Goal: Information Seeking & Learning: Learn about a topic

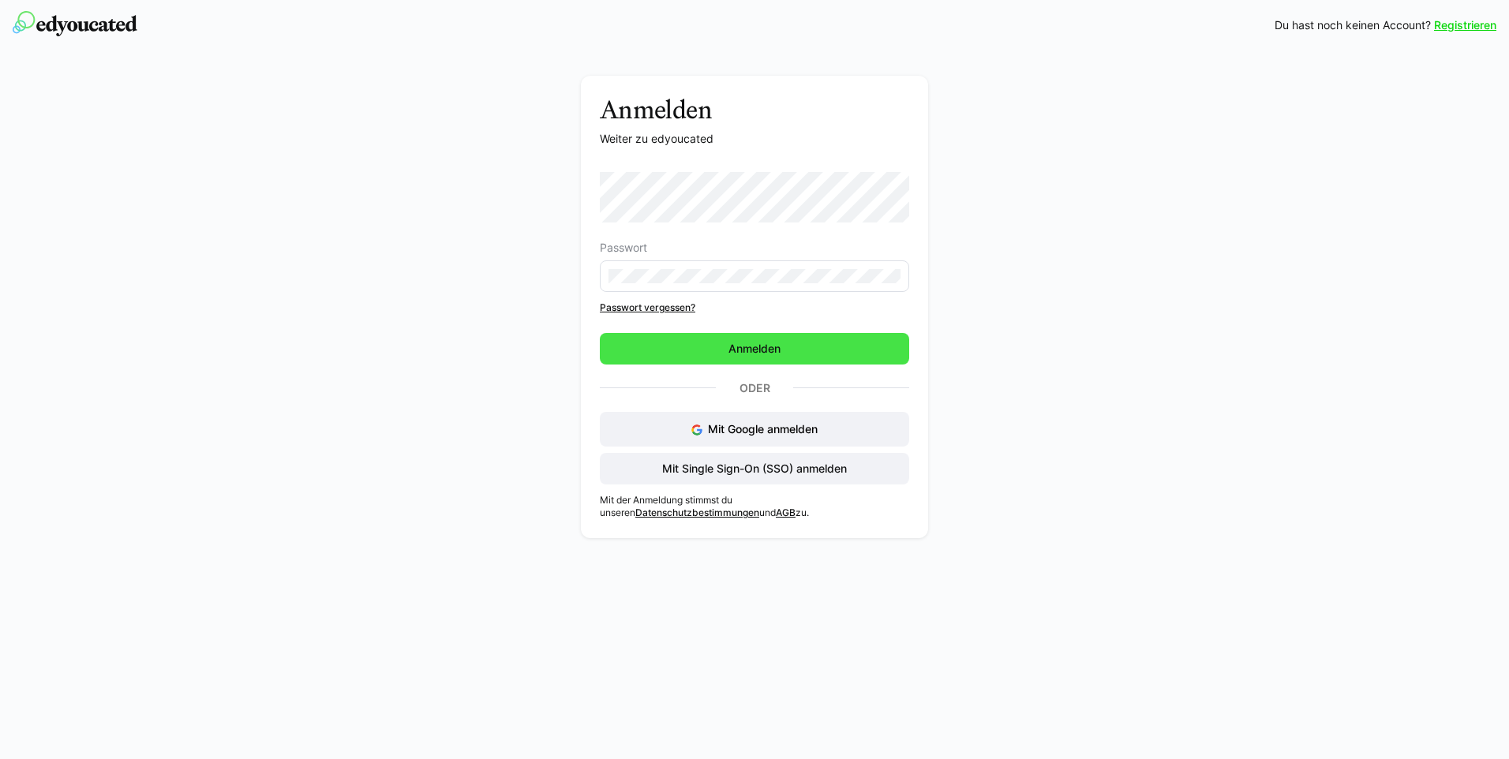
click at [761, 342] on span "Anmelden" at bounding box center [754, 349] width 57 height 16
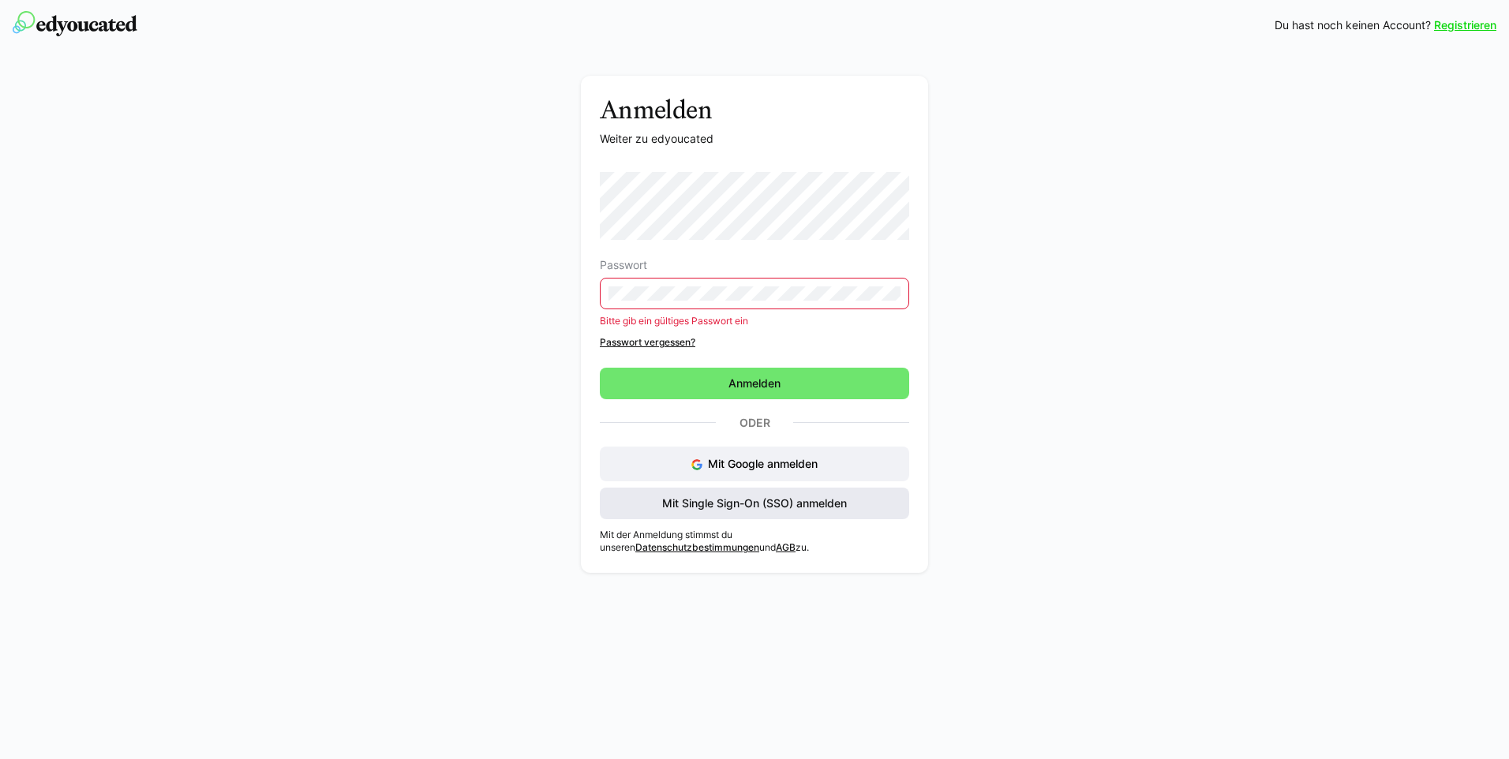
click at [802, 506] on span "Mit Single Sign-On (SSO) anmelden" at bounding box center [754, 504] width 189 height 16
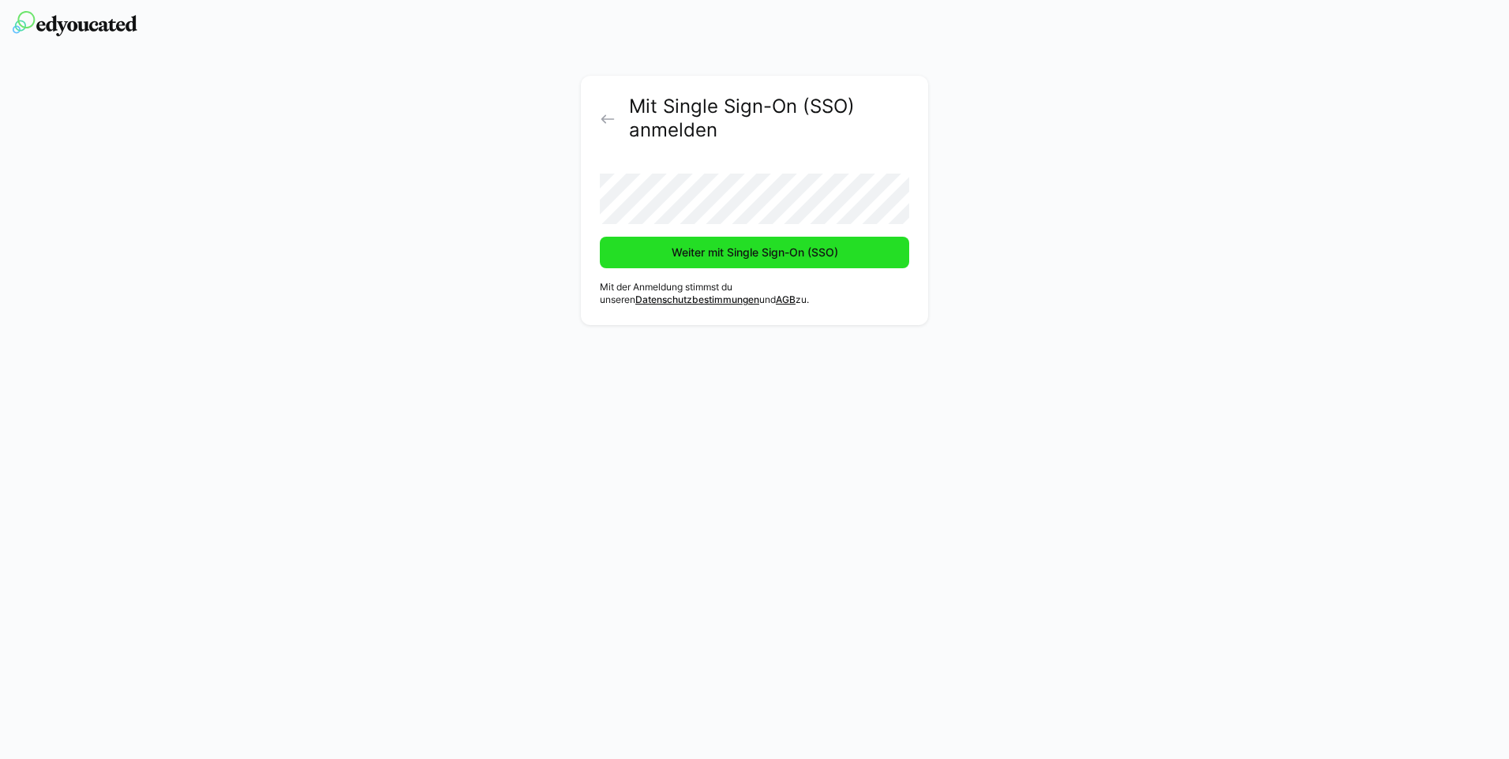
click at [734, 259] on span "Weiter mit Single Sign-On (SSO)" at bounding box center [754, 253] width 171 height 16
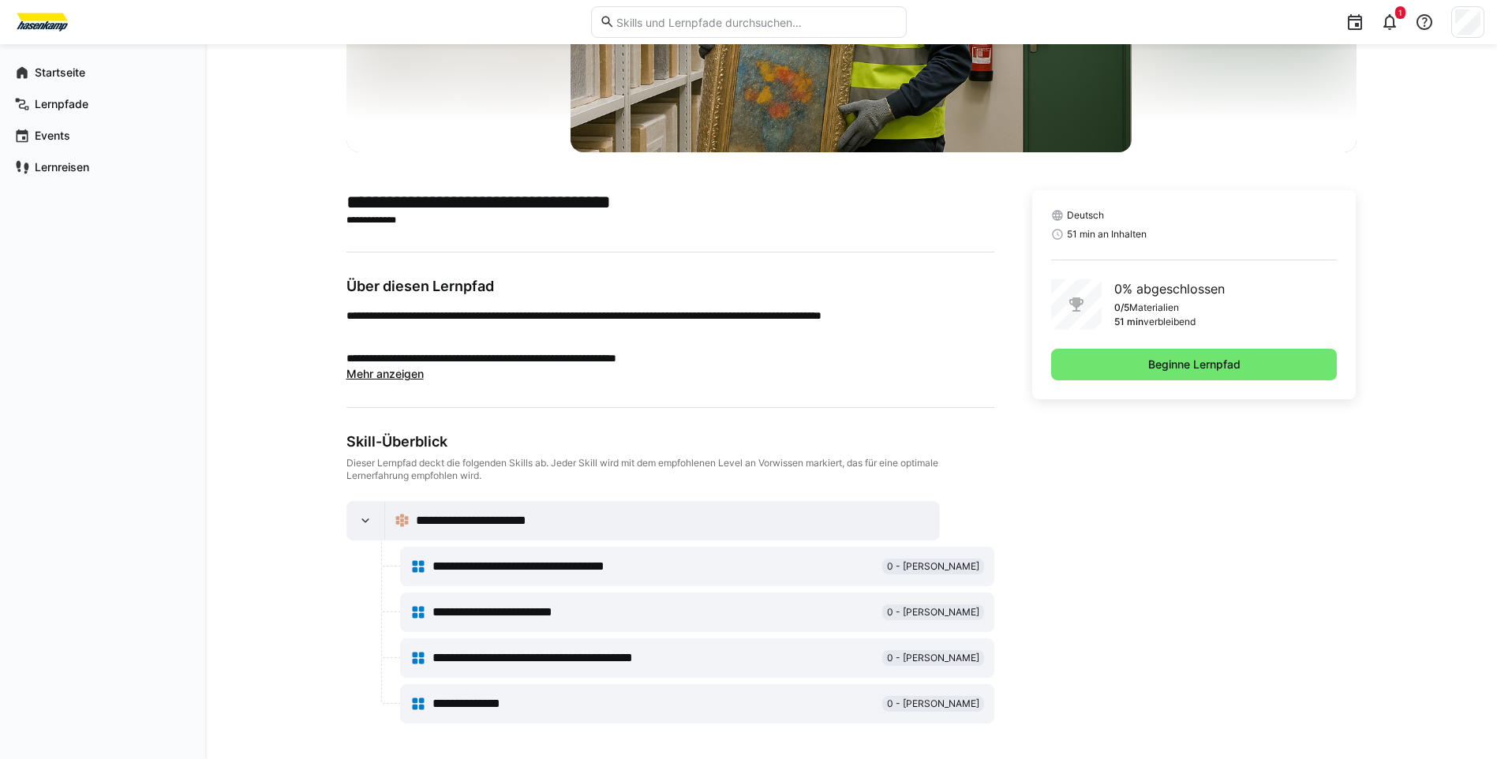
scroll to position [248, 0]
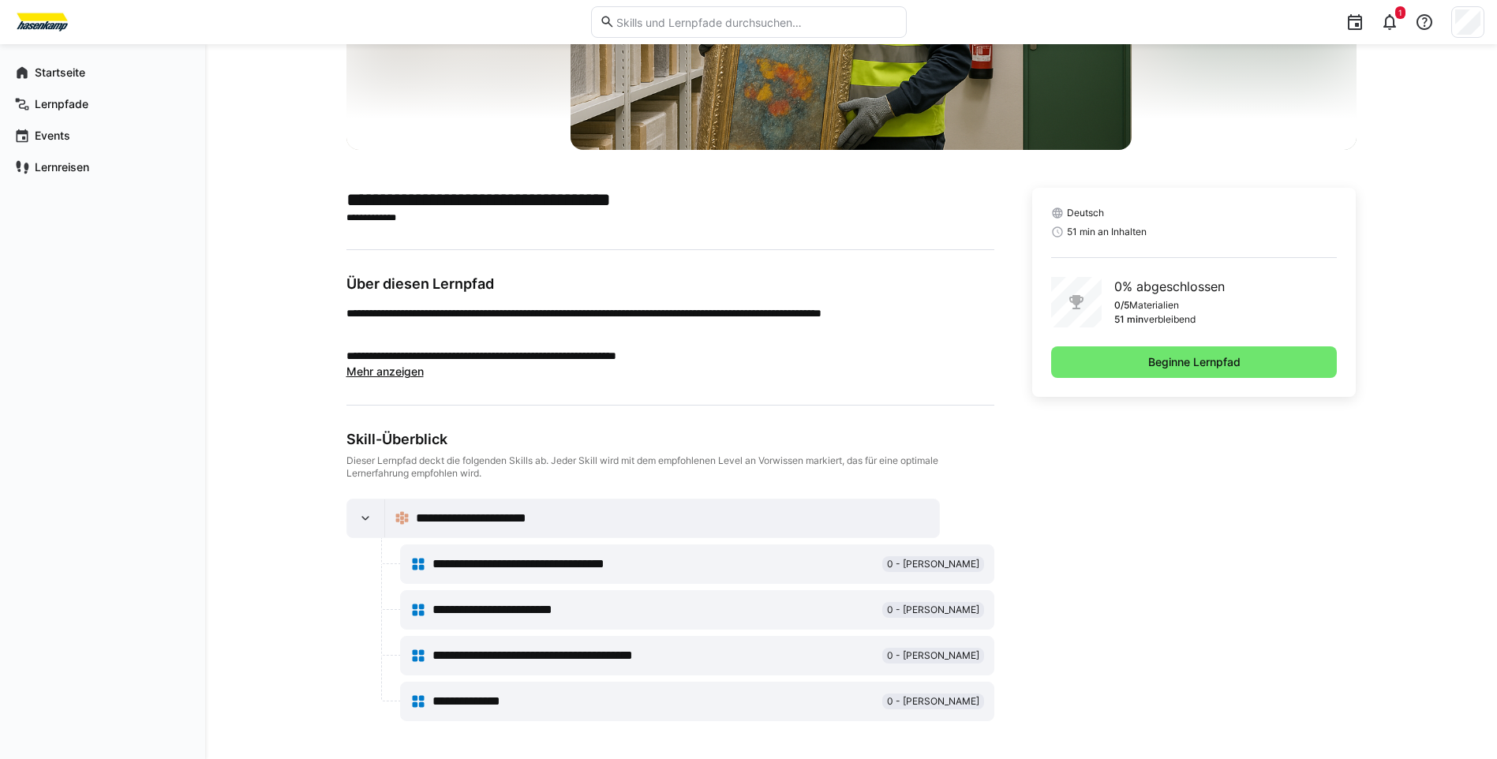
click at [579, 563] on span "**********" at bounding box center [549, 564] width 234 height 19
click at [1161, 362] on span "Beginne Lernpfad" at bounding box center [1194, 362] width 97 height 16
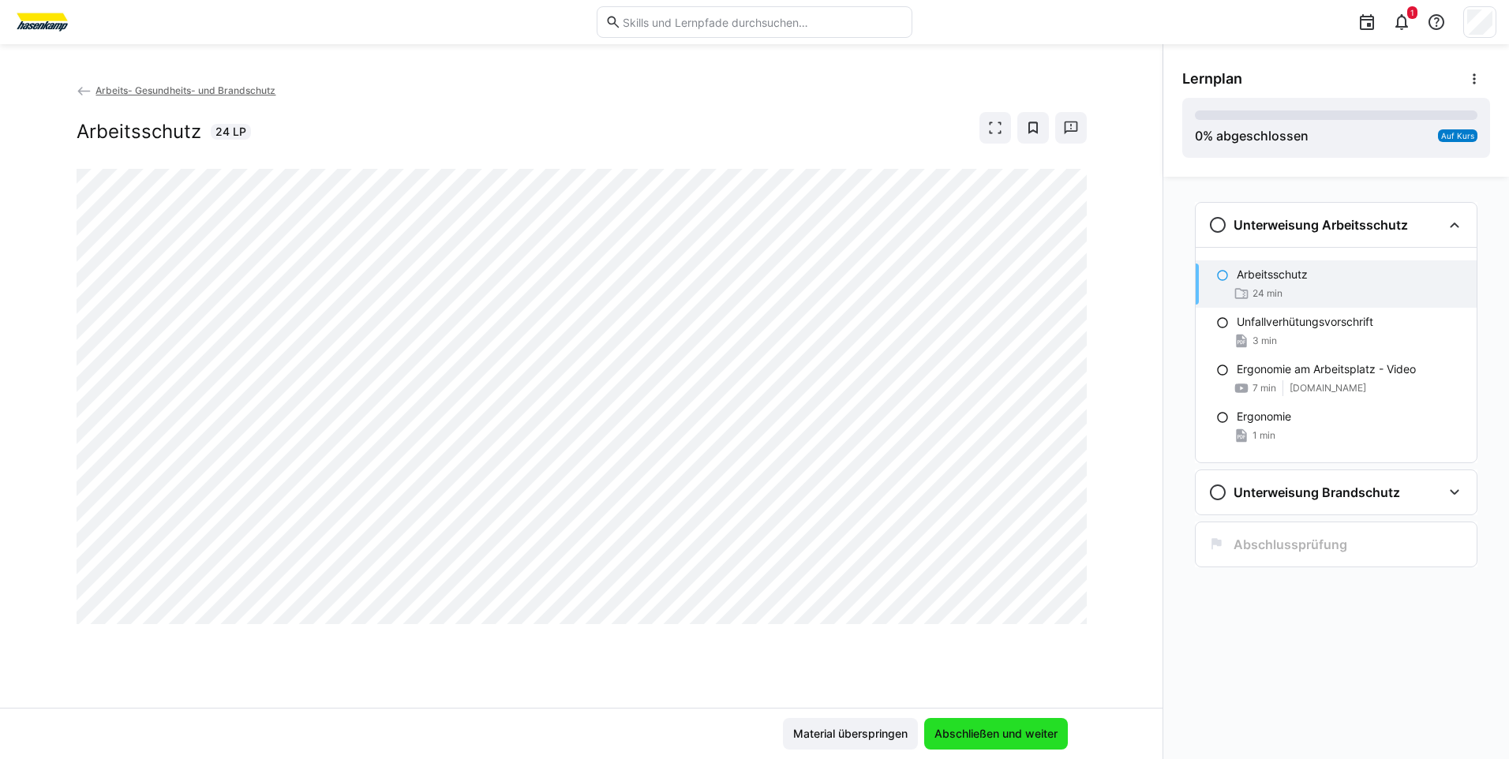
click at [1044, 734] on span "Abschließen und weiter" at bounding box center [996, 734] width 128 height 16
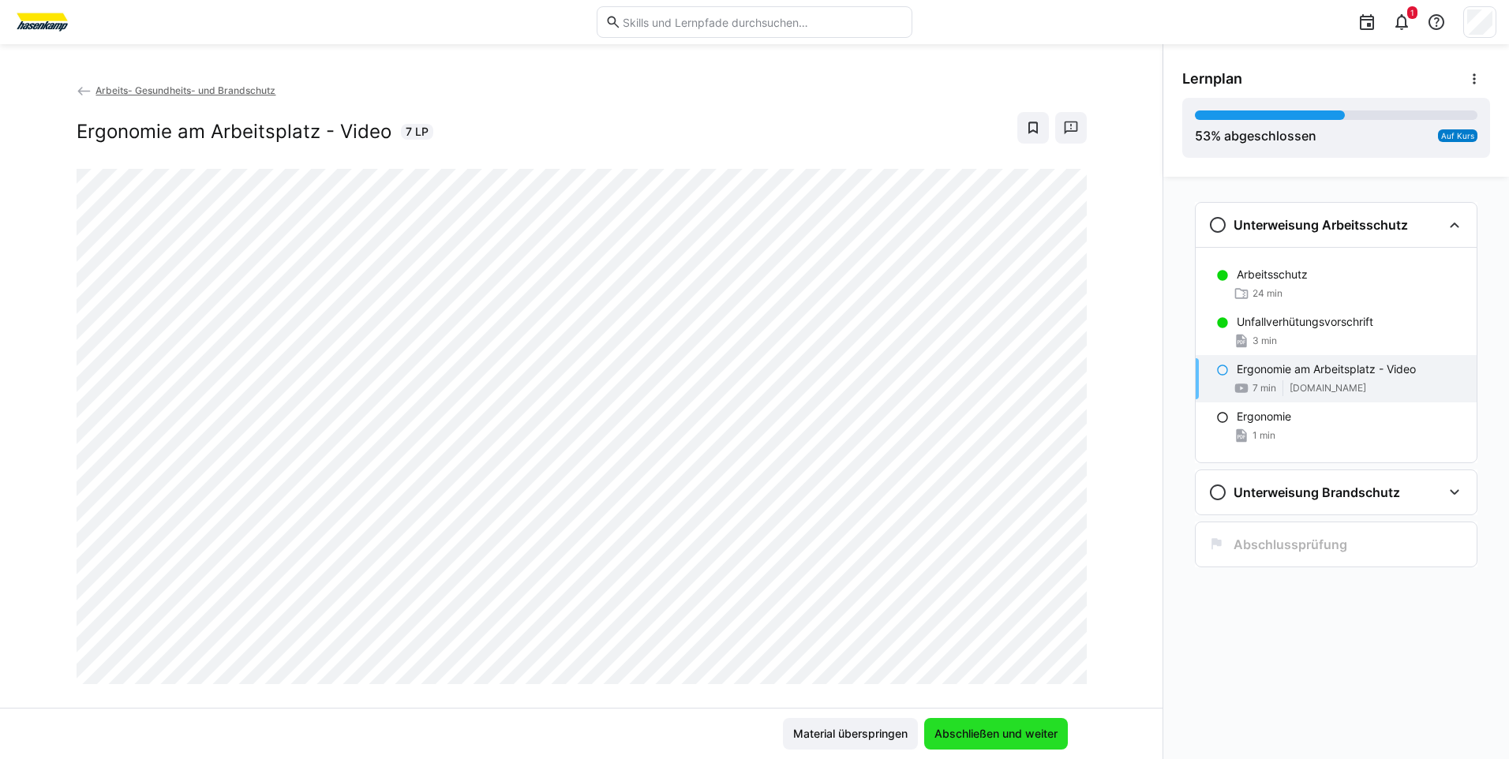
click at [971, 728] on span "Abschließen und weiter" at bounding box center [996, 734] width 128 height 16
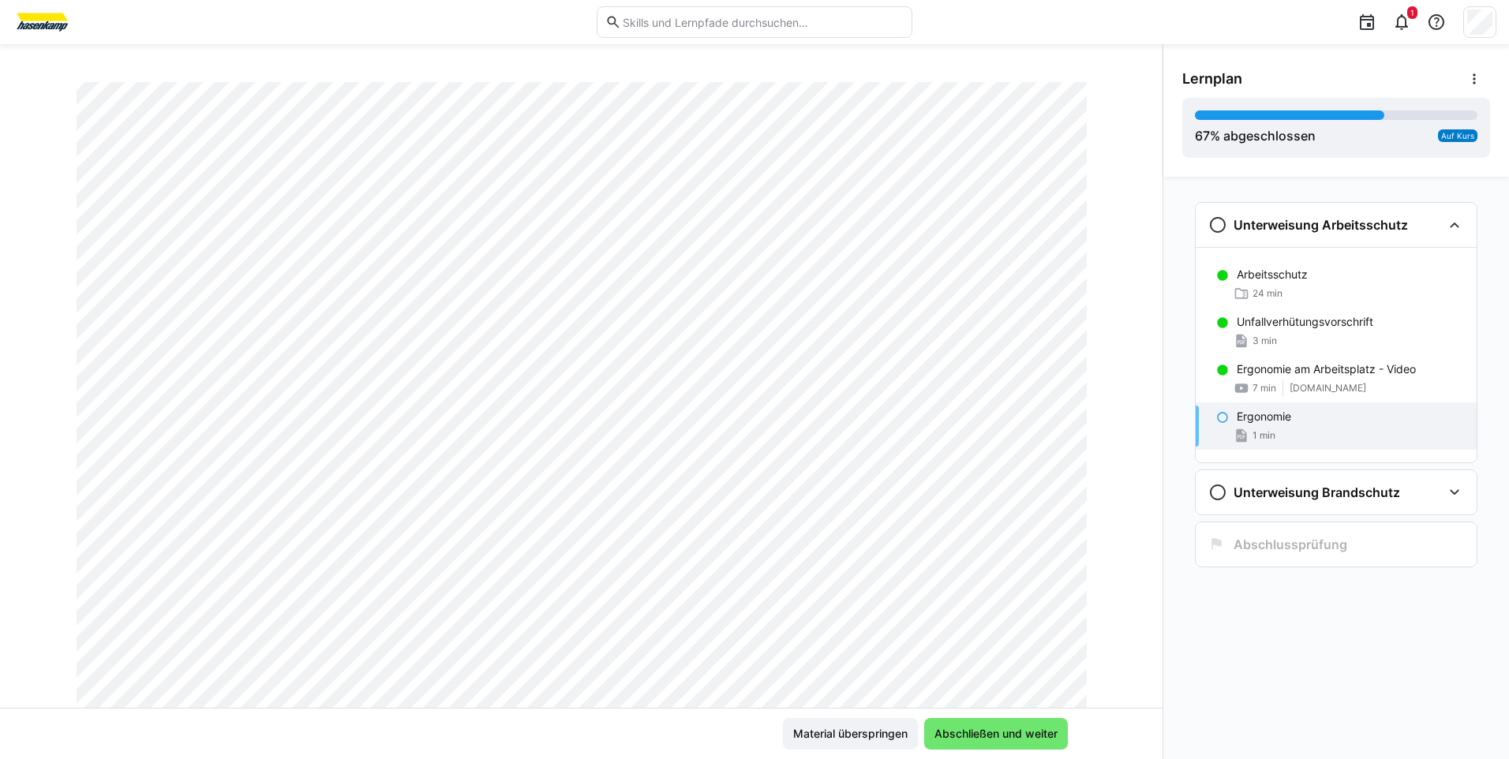
scroll to position [158, 0]
click at [978, 732] on span "Abschließen und weiter" at bounding box center [996, 734] width 128 height 16
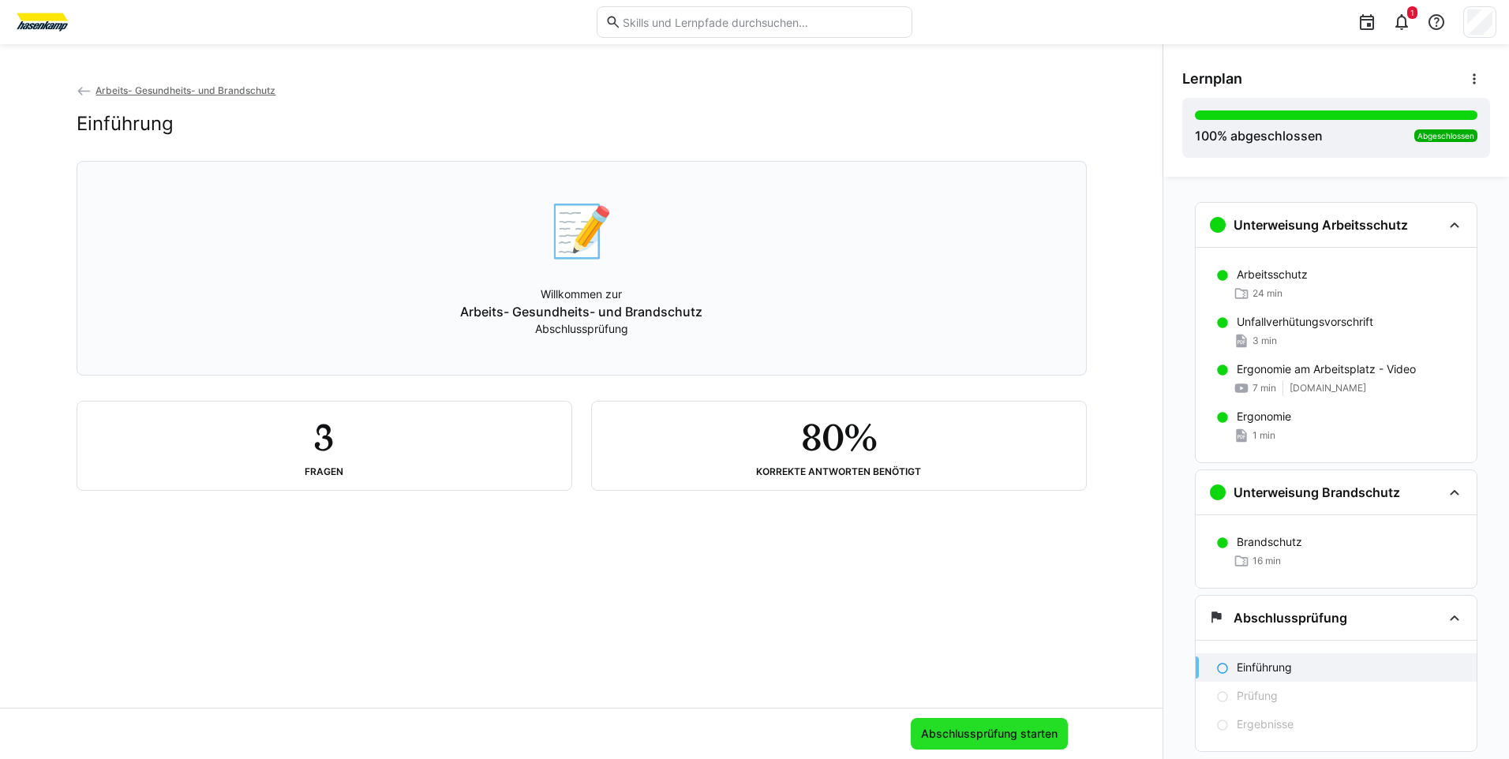
click at [1034, 736] on span "Abschlussprüfung starten" at bounding box center [989, 734] width 141 height 16
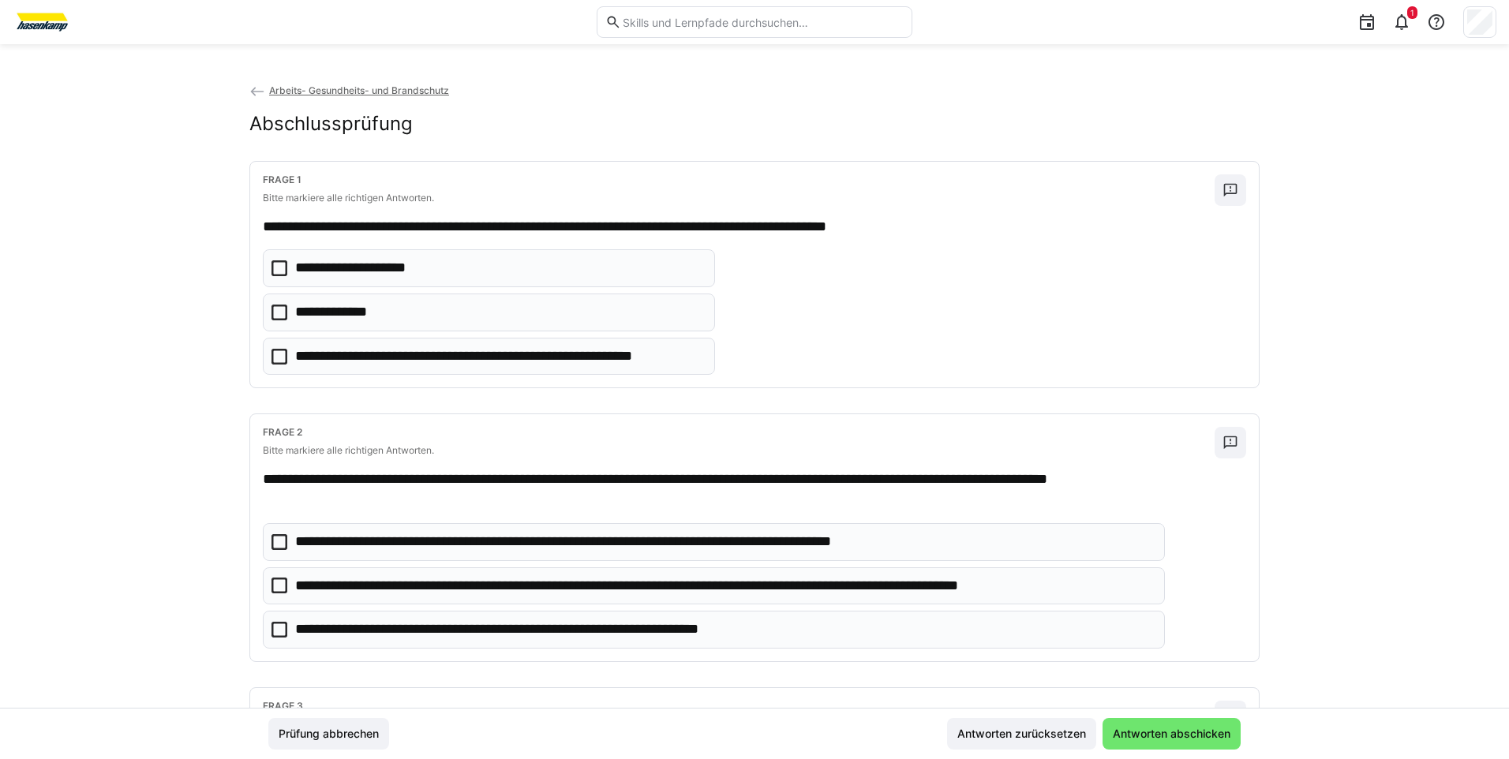
click at [271, 309] on icon at bounding box center [279, 313] width 16 height 16
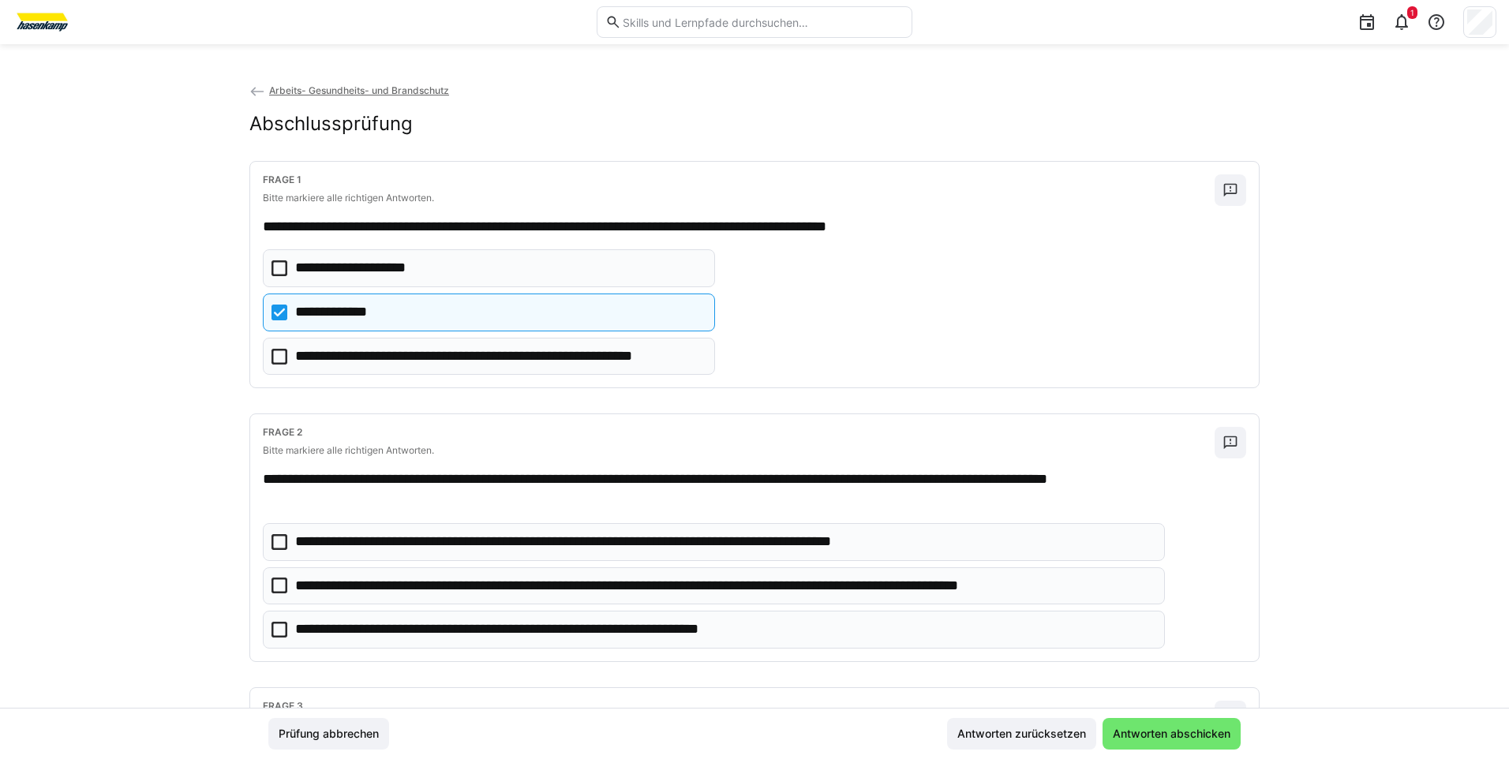
click at [279, 539] on icon at bounding box center [279, 542] width 16 height 16
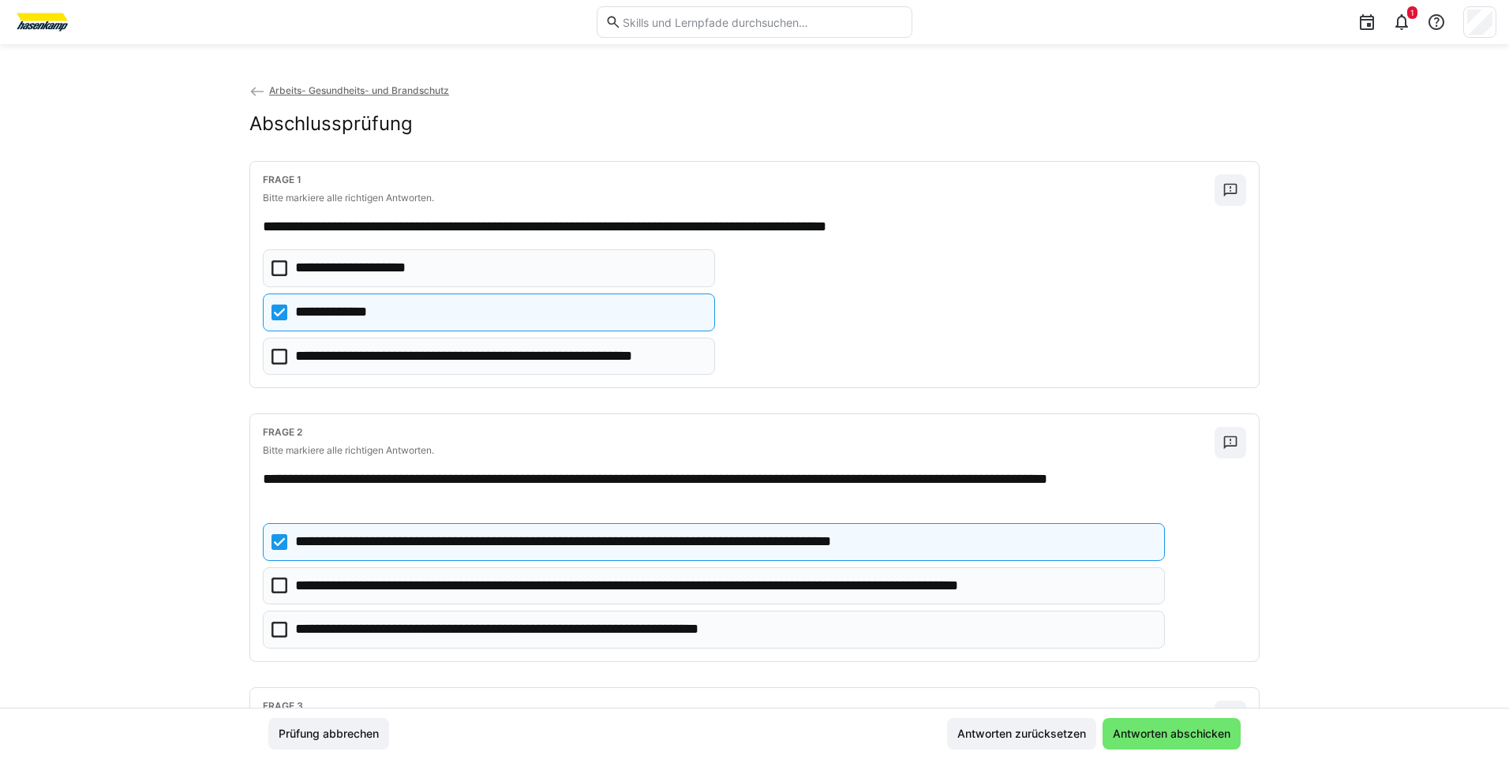
click at [271, 586] on icon at bounding box center [279, 586] width 16 height 16
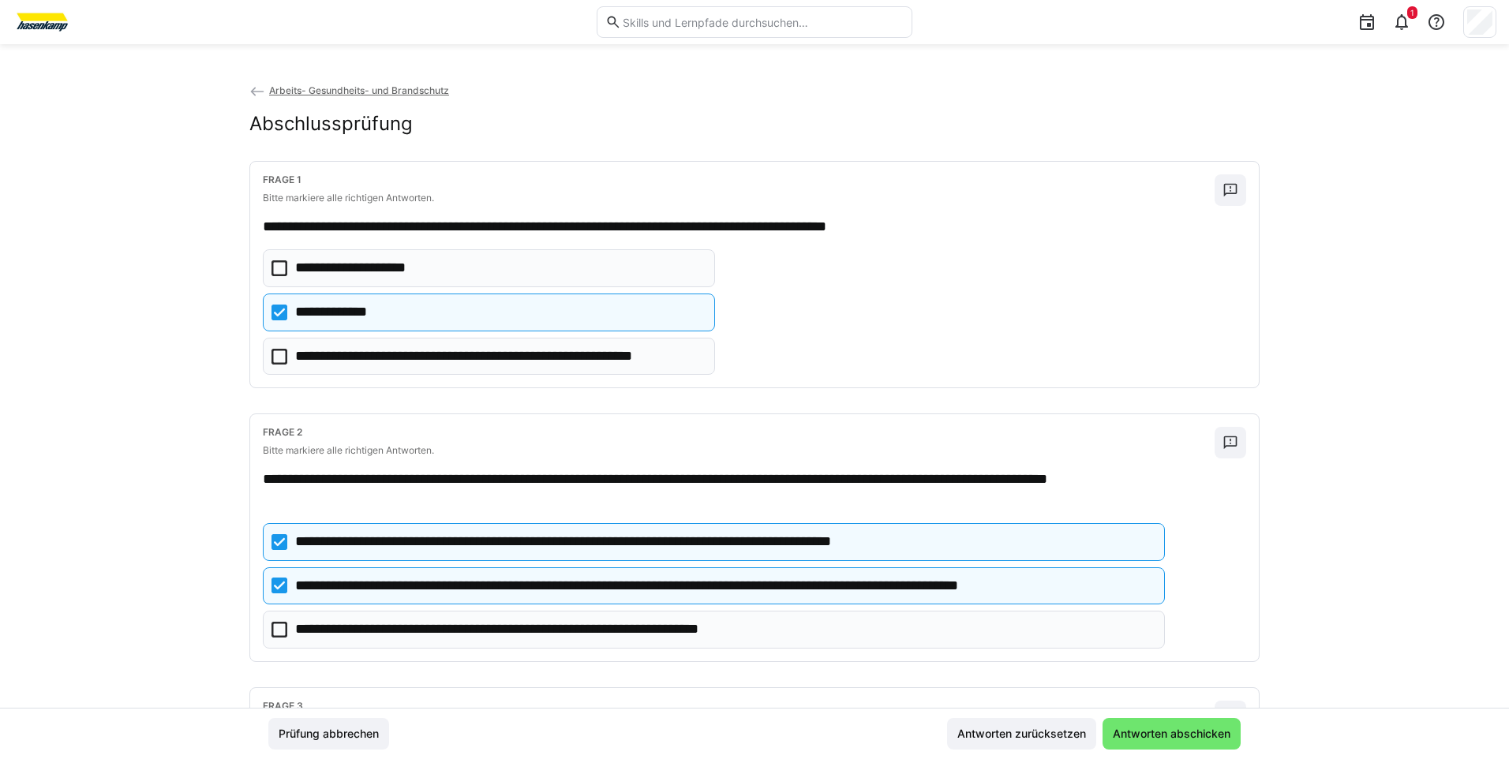
click at [276, 624] on icon at bounding box center [279, 630] width 16 height 16
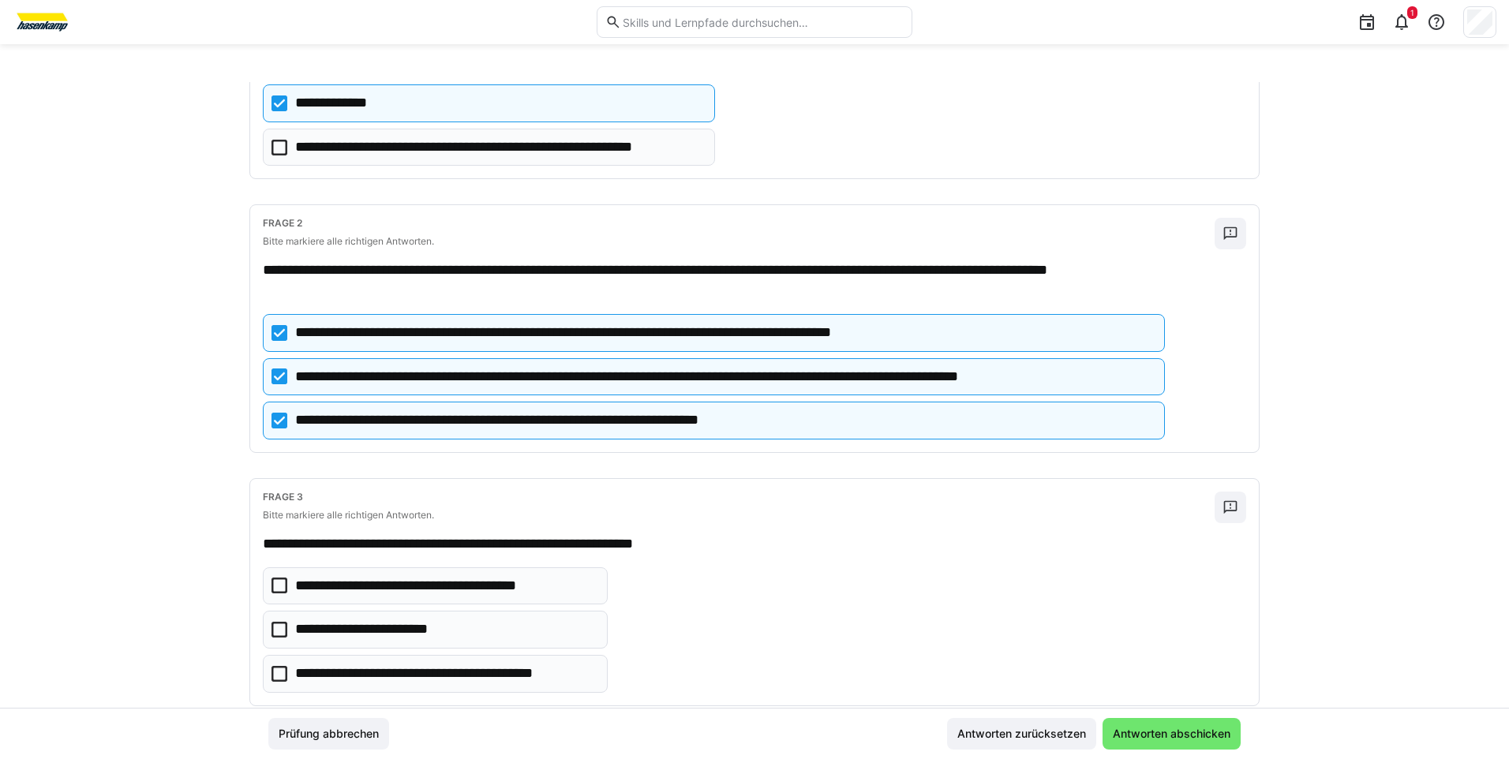
scroll to position [237, 0]
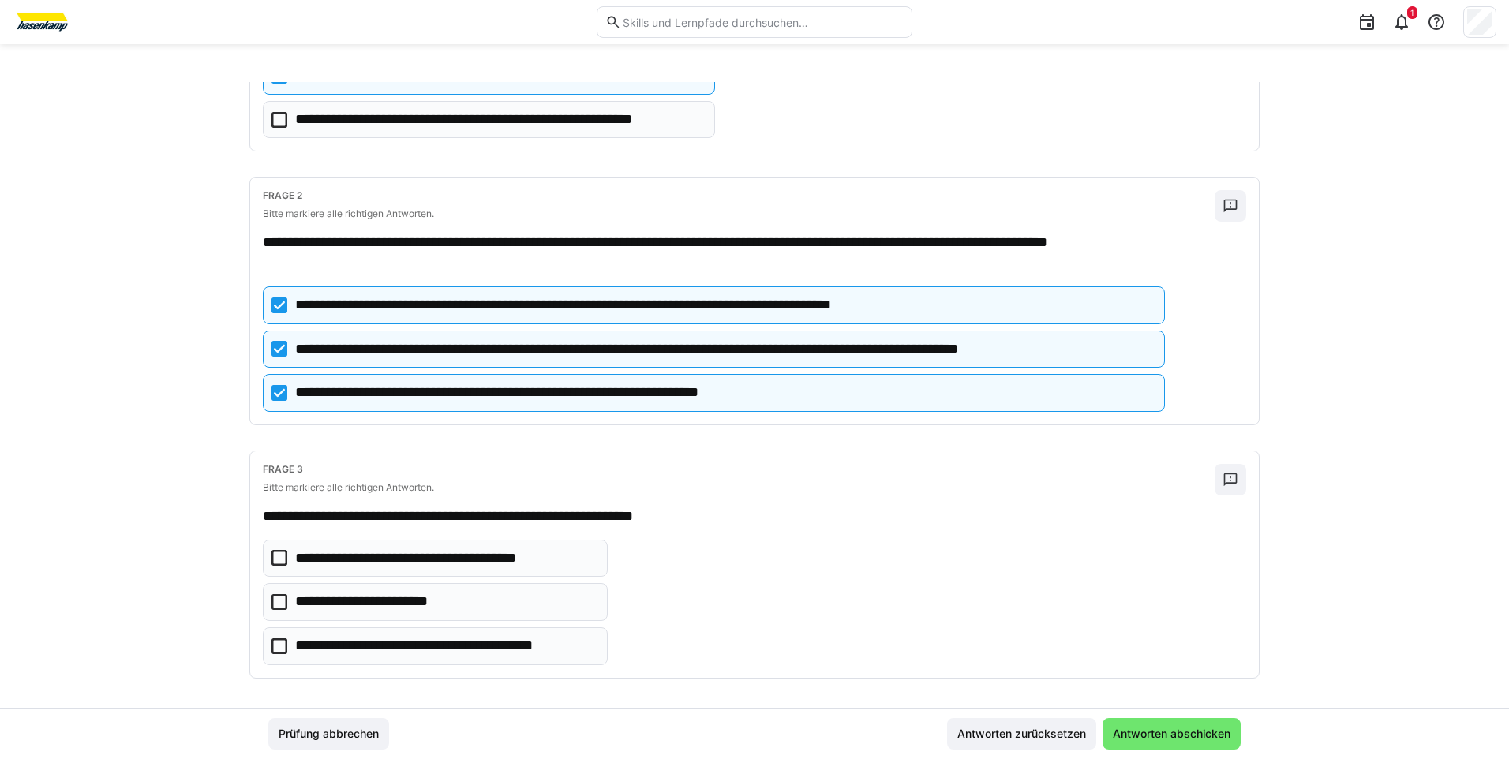
click at [273, 650] on icon at bounding box center [279, 646] width 16 height 16
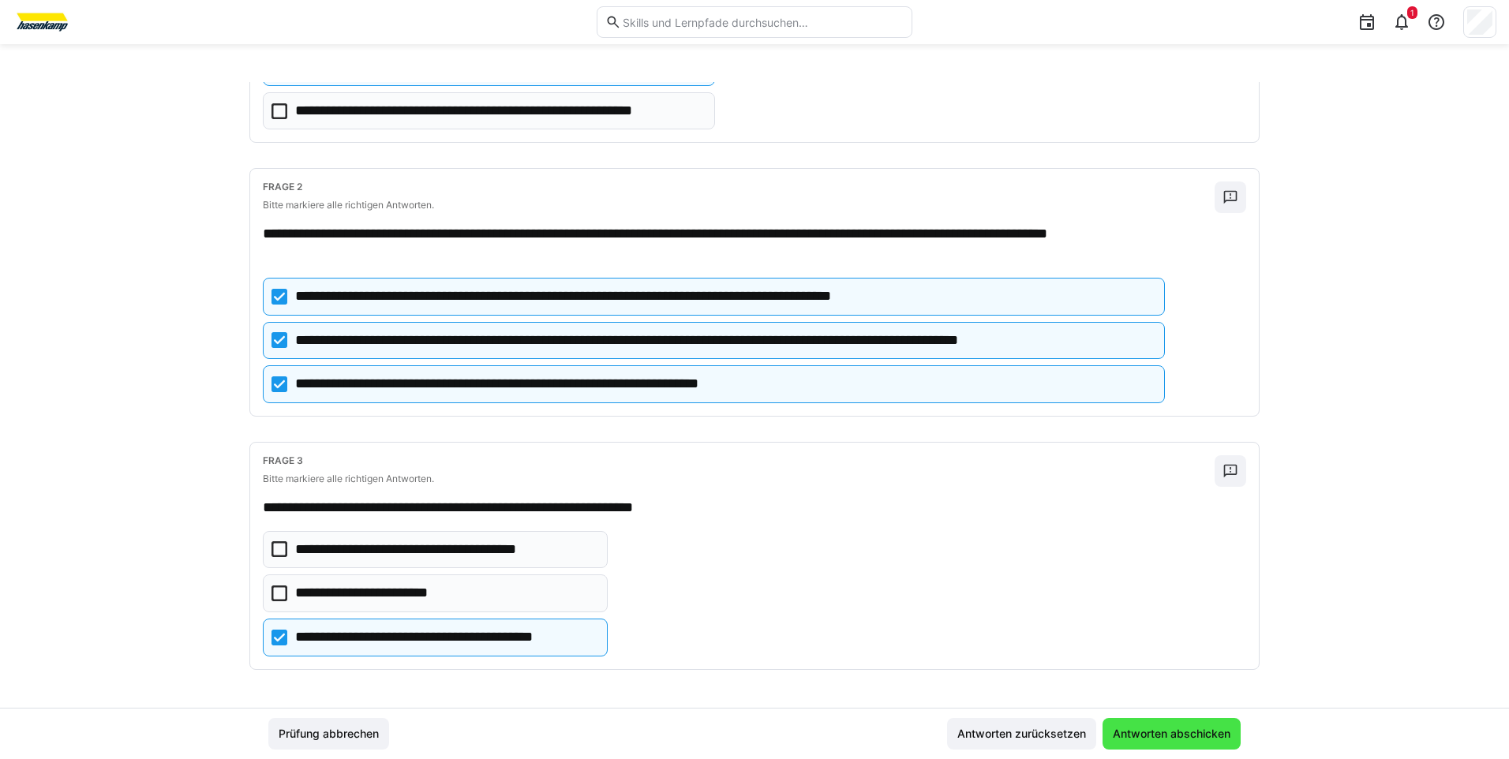
click at [1155, 742] on span "Antworten abschicken" at bounding box center [1171, 734] width 138 height 32
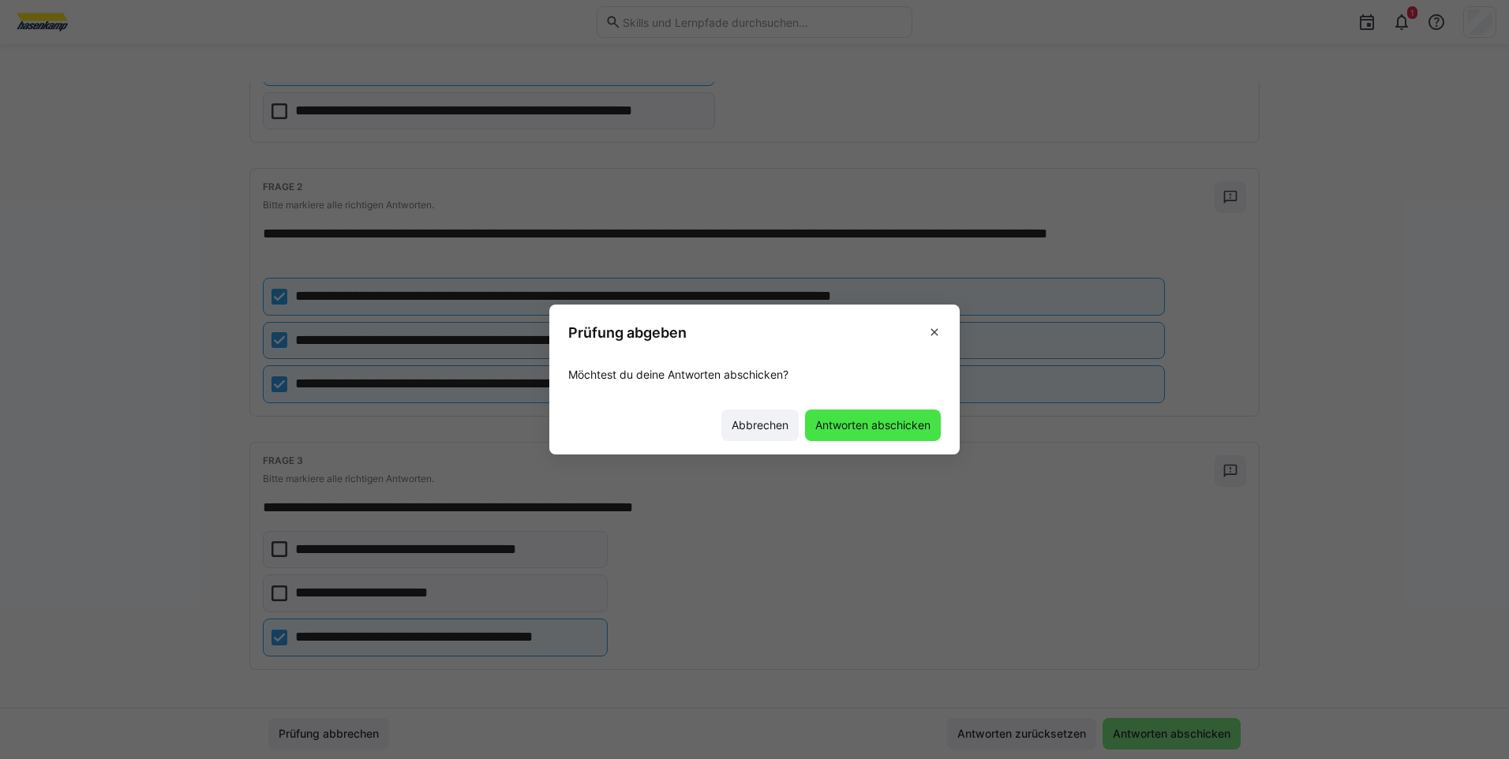
click at [841, 422] on span "Antworten abschicken" at bounding box center [873, 425] width 120 height 16
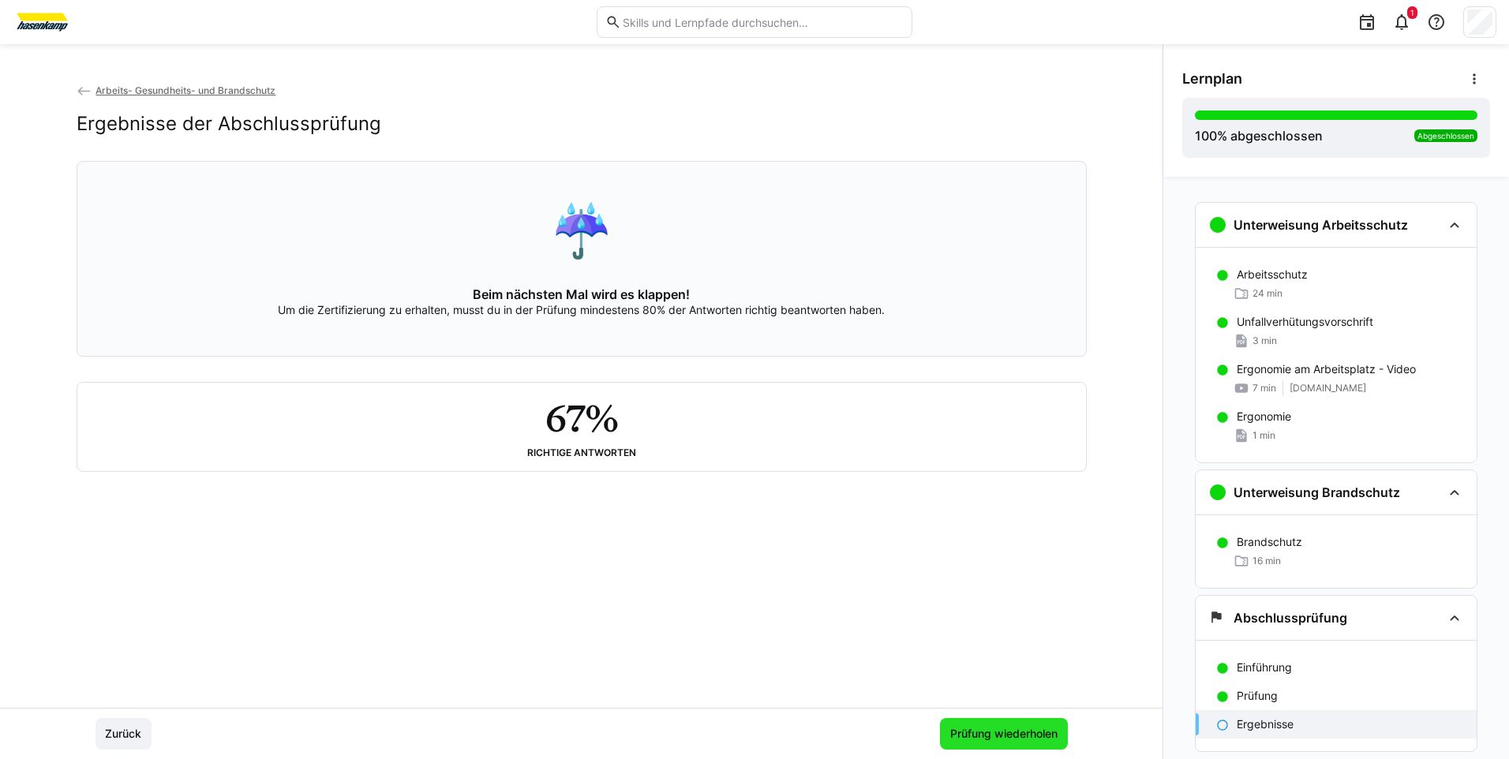
click at [968, 723] on span "Prüfung wiederholen" at bounding box center [1004, 734] width 128 height 32
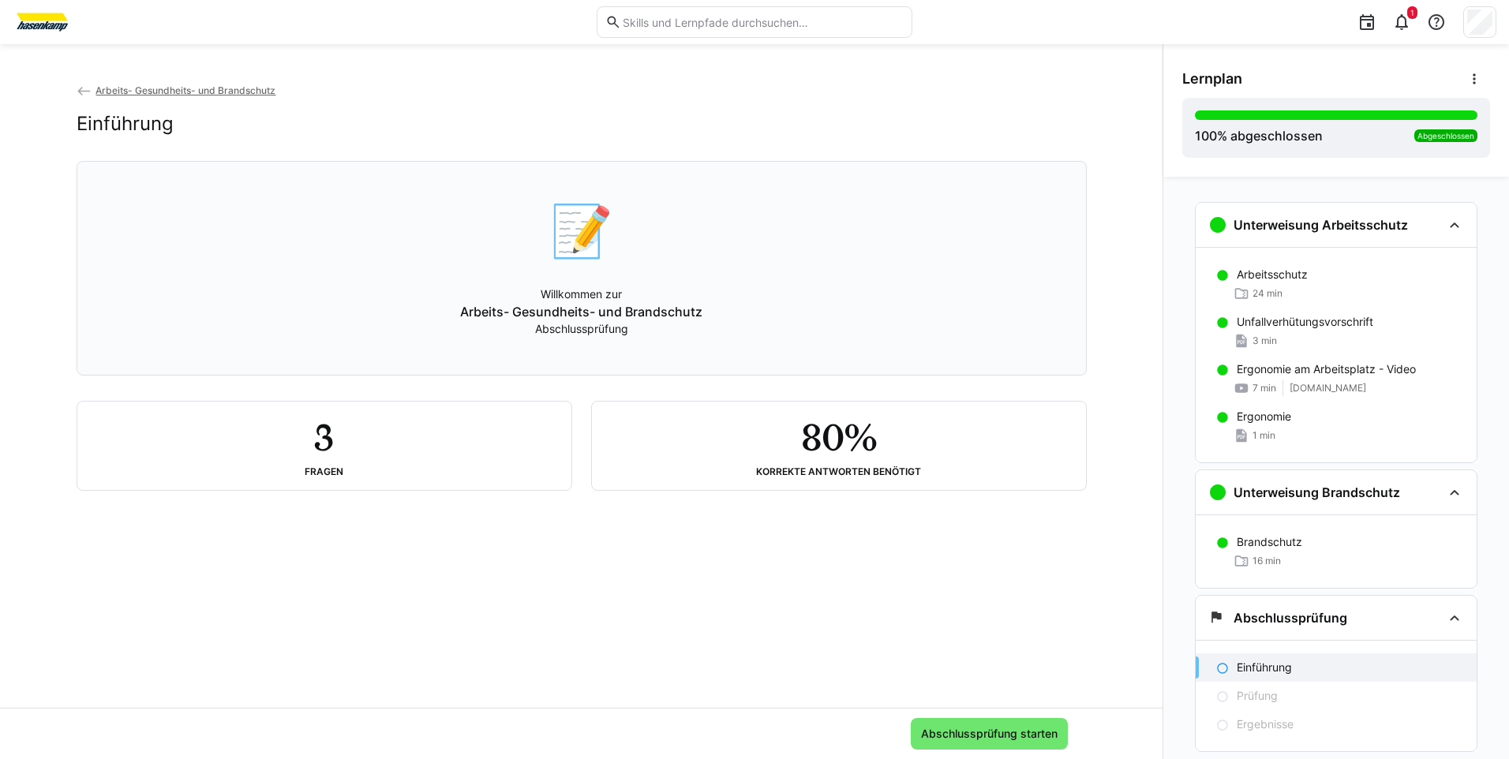
scroll to position [42, 0]
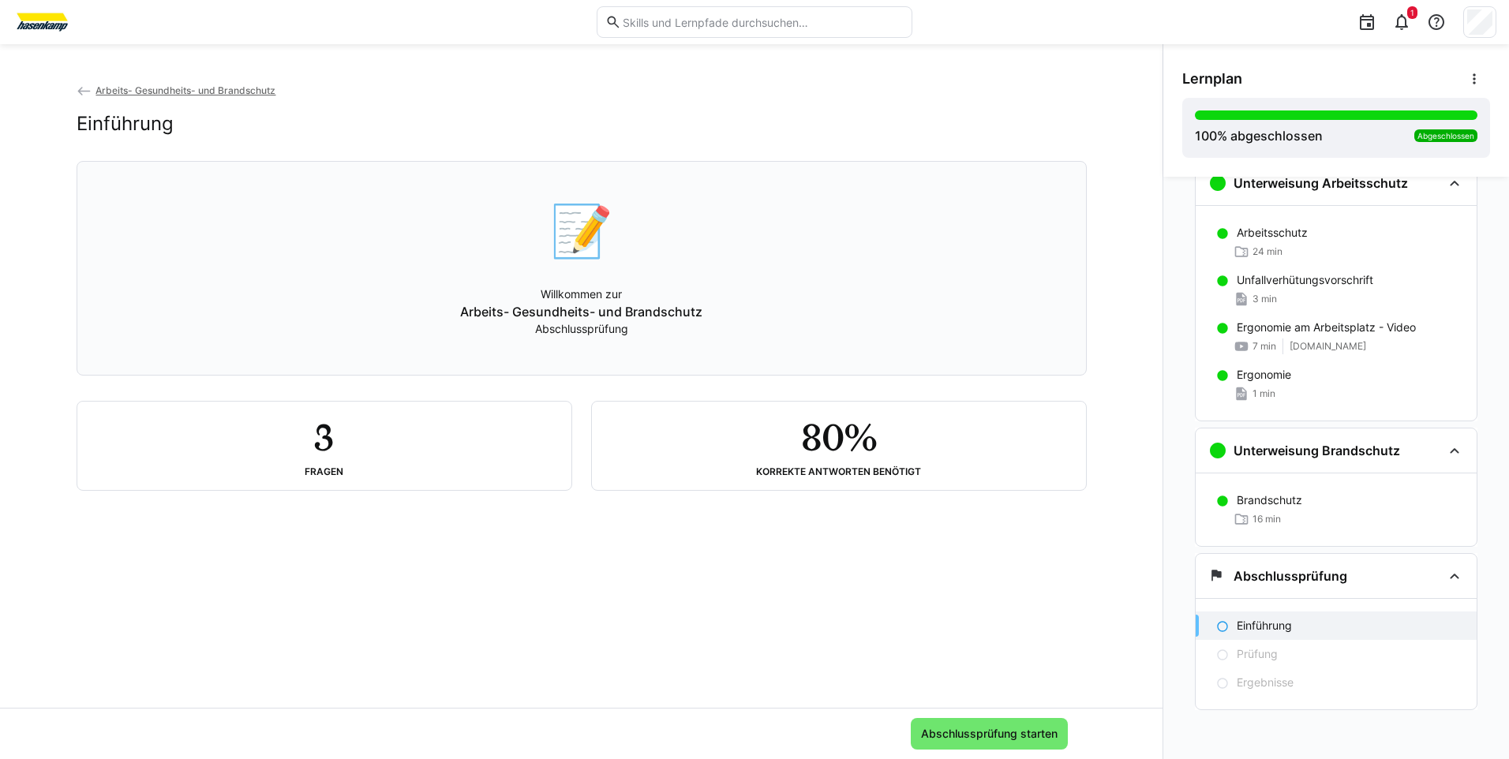
click at [384, 463] on div "3 Fragen" at bounding box center [324, 445] width 469 height 63
click at [936, 728] on span "Abschlussprüfung starten" at bounding box center [989, 734] width 141 height 16
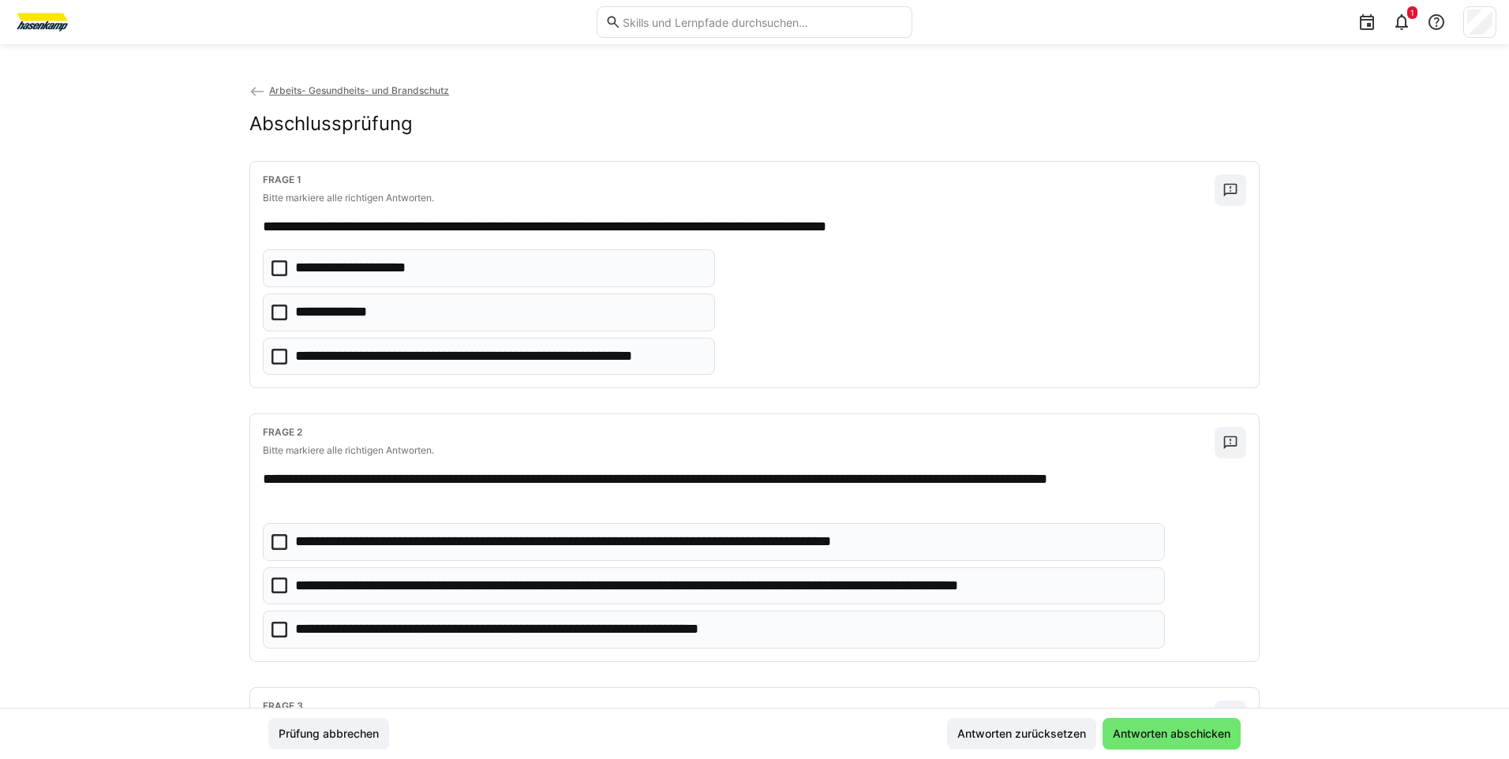
click at [275, 309] on icon at bounding box center [279, 313] width 16 height 16
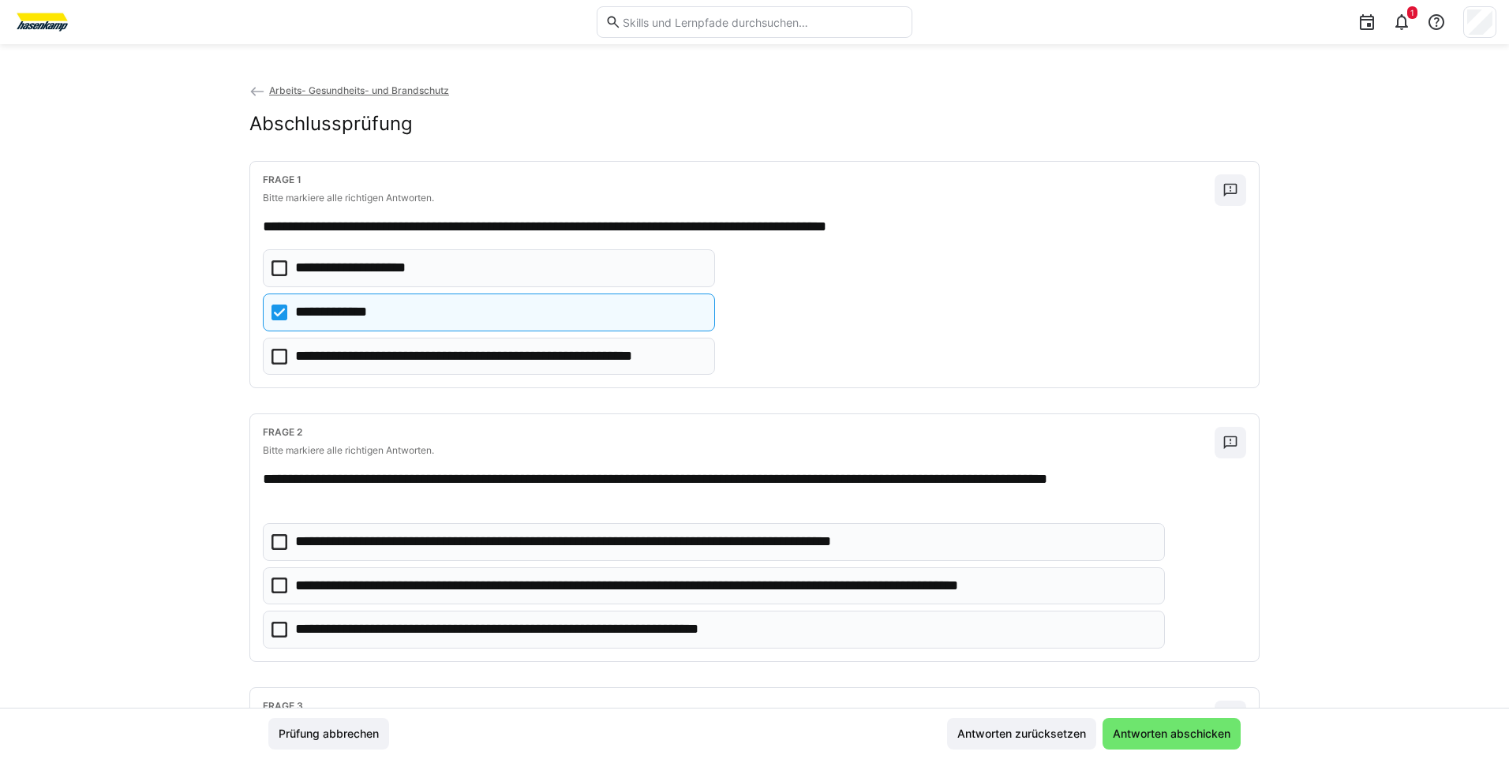
click at [272, 585] on icon at bounding box center [279, 586] width 16 height 16
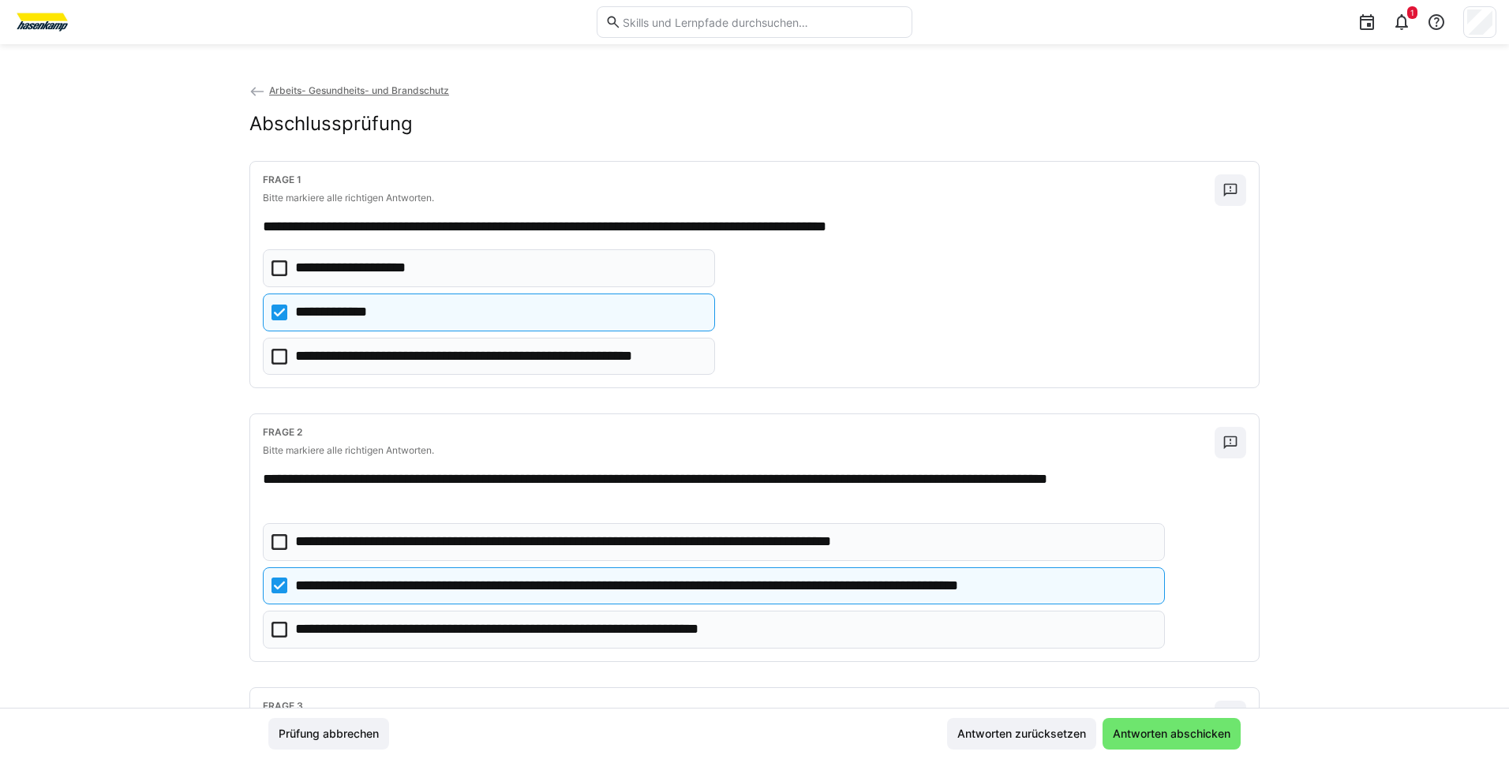
click at [272, 631] on icon at bounding box center [279, 630] width 16 height 16
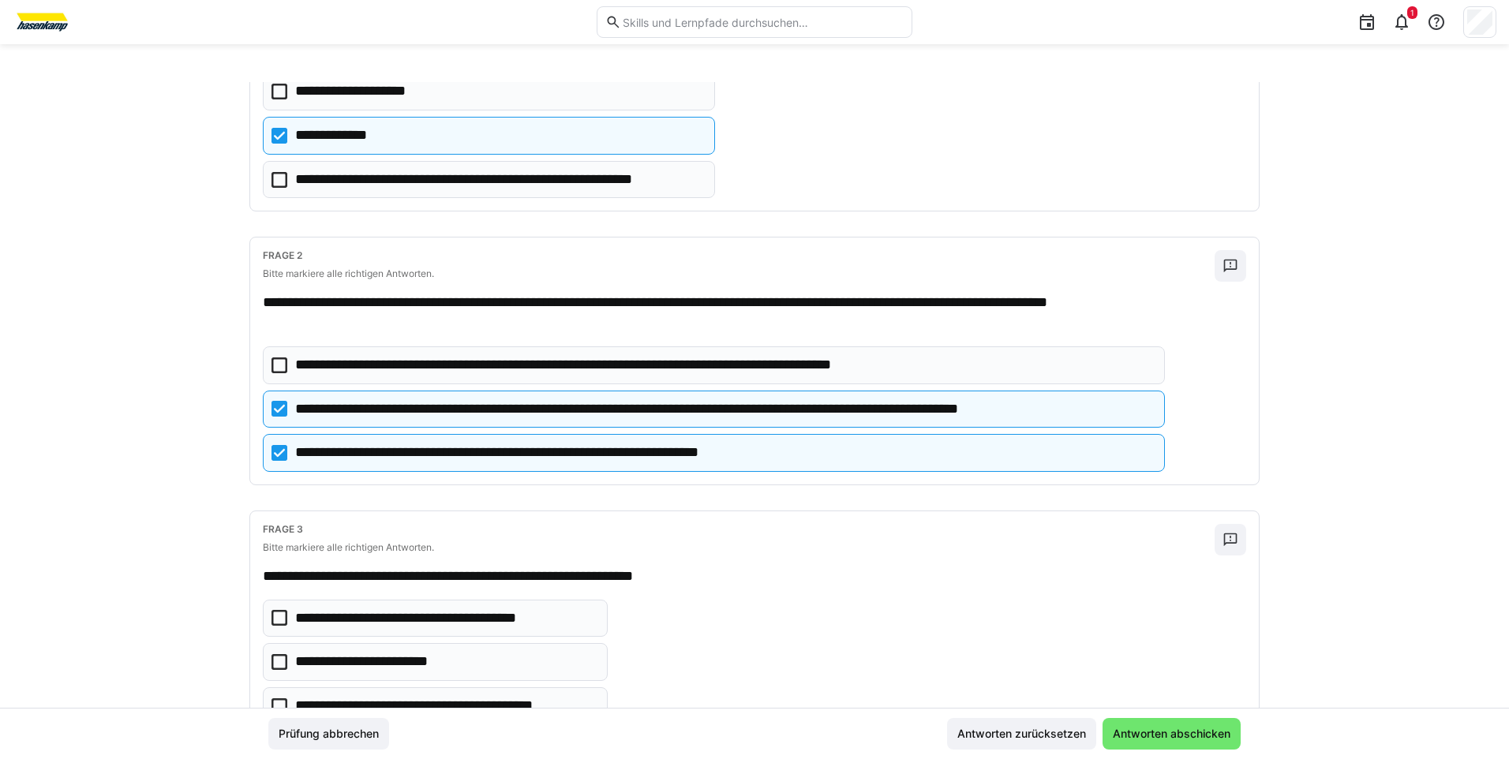
scroll to position [237, 0]
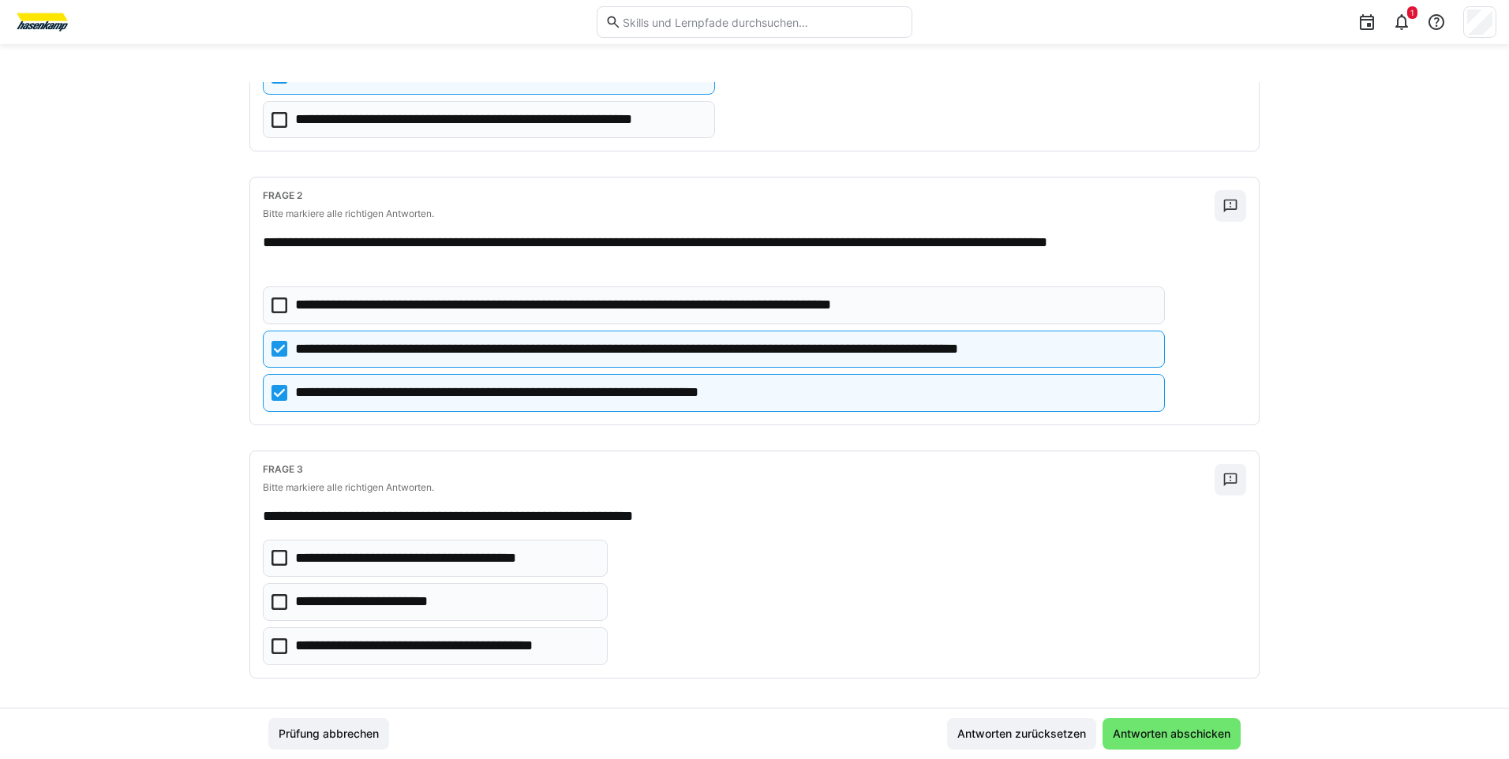
click at [272, 646] on icon at bounding box center [279, 646] width 16 height 16
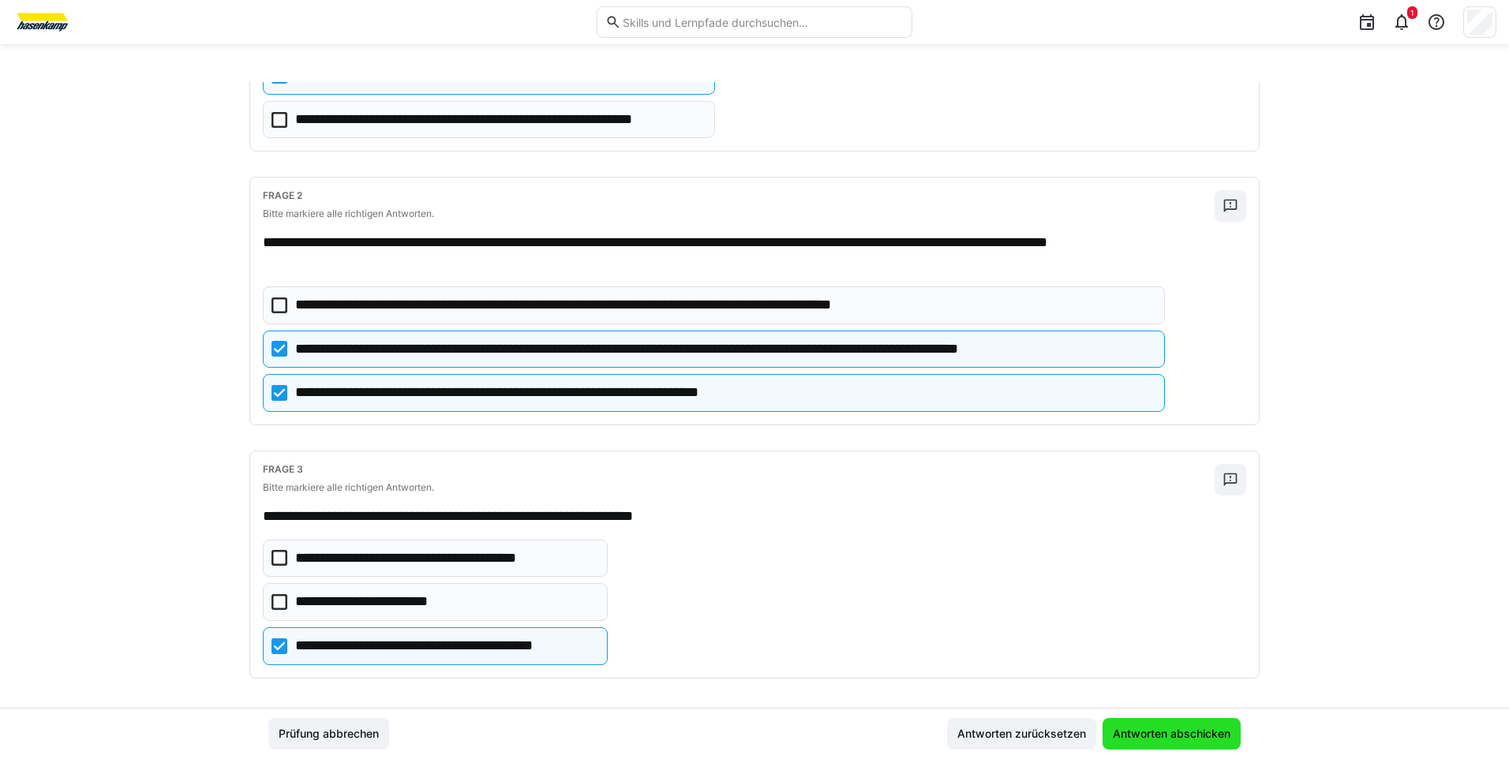
click at [1142, 725] on span "Antworten abschicken" at bounding box center [1171, 734] width 138 height 32
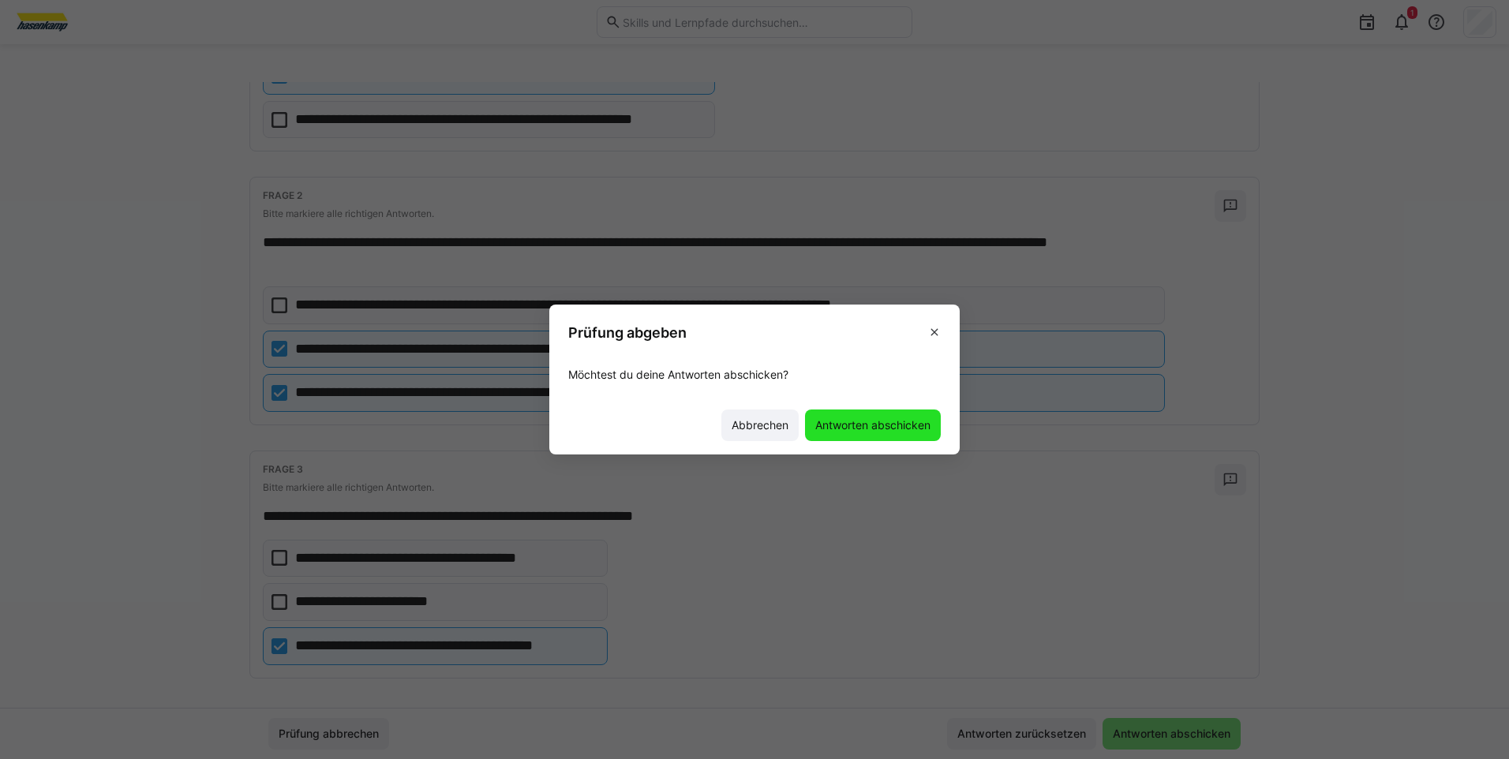
click at [887, 421] on span "Antworten abschicken" at bounding box center [873, 425] width 120 height 16
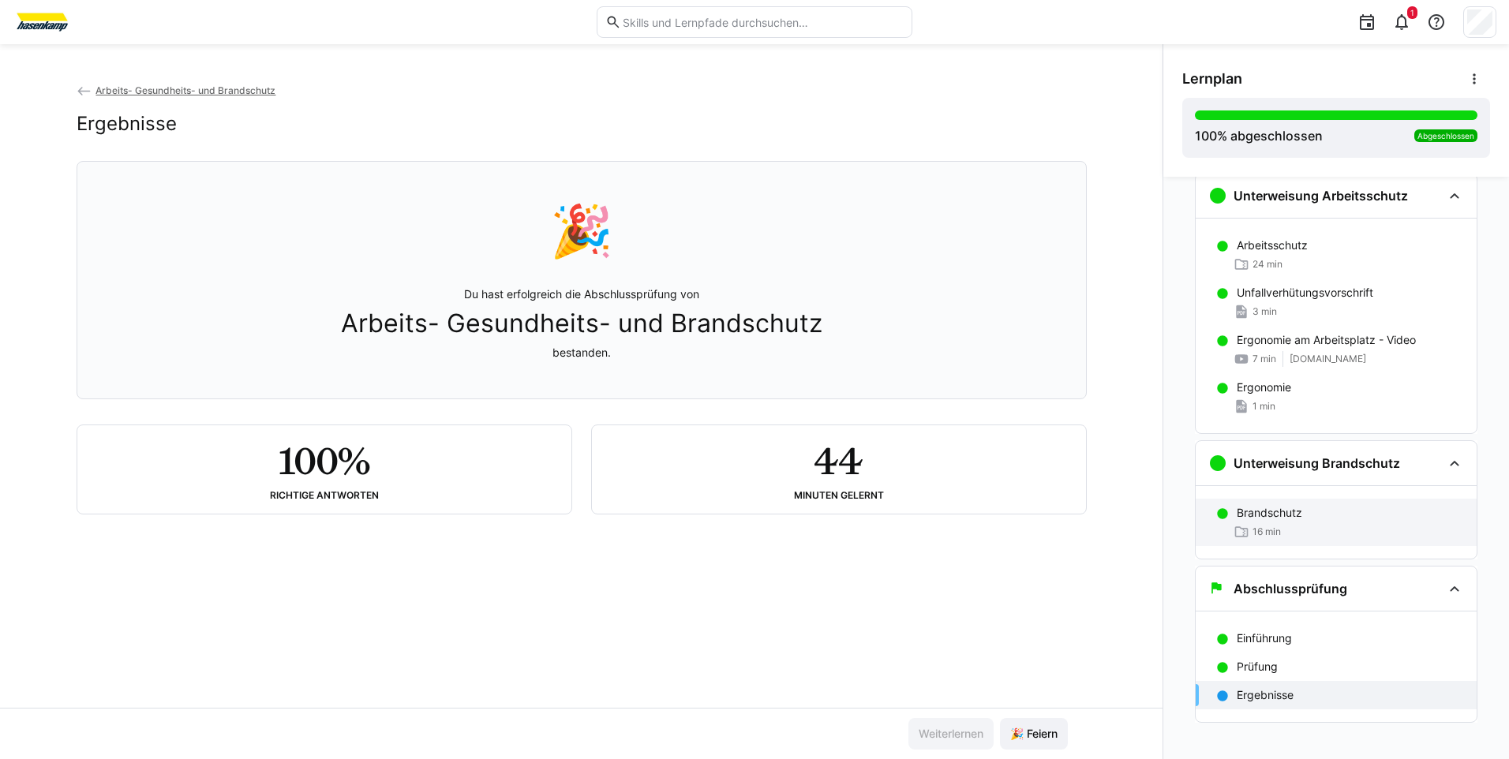
scroll to position [42, 0]
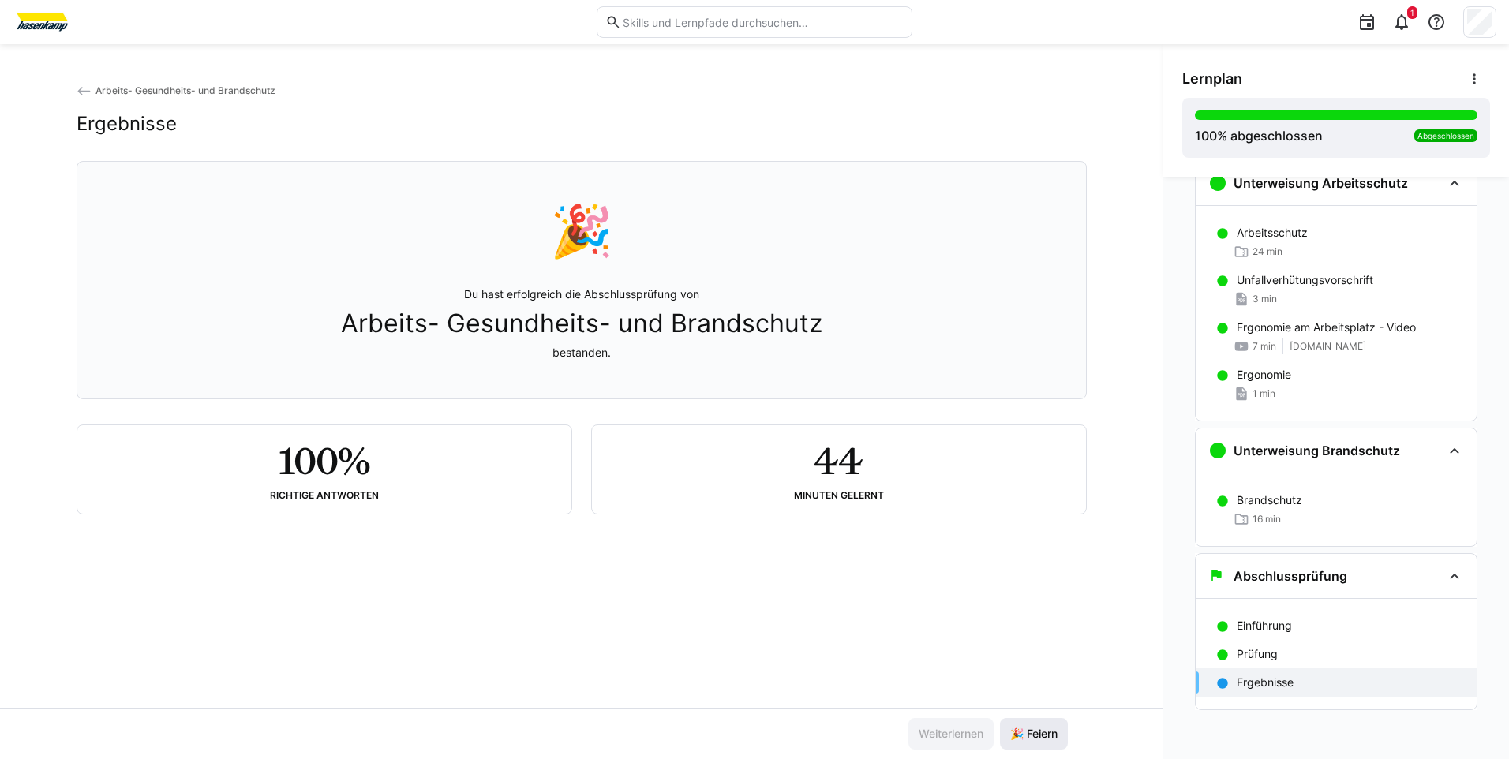
click at [1027, 732] on span "🎉 Feiern" at bounding box center [1034, 734] width 52 height 16
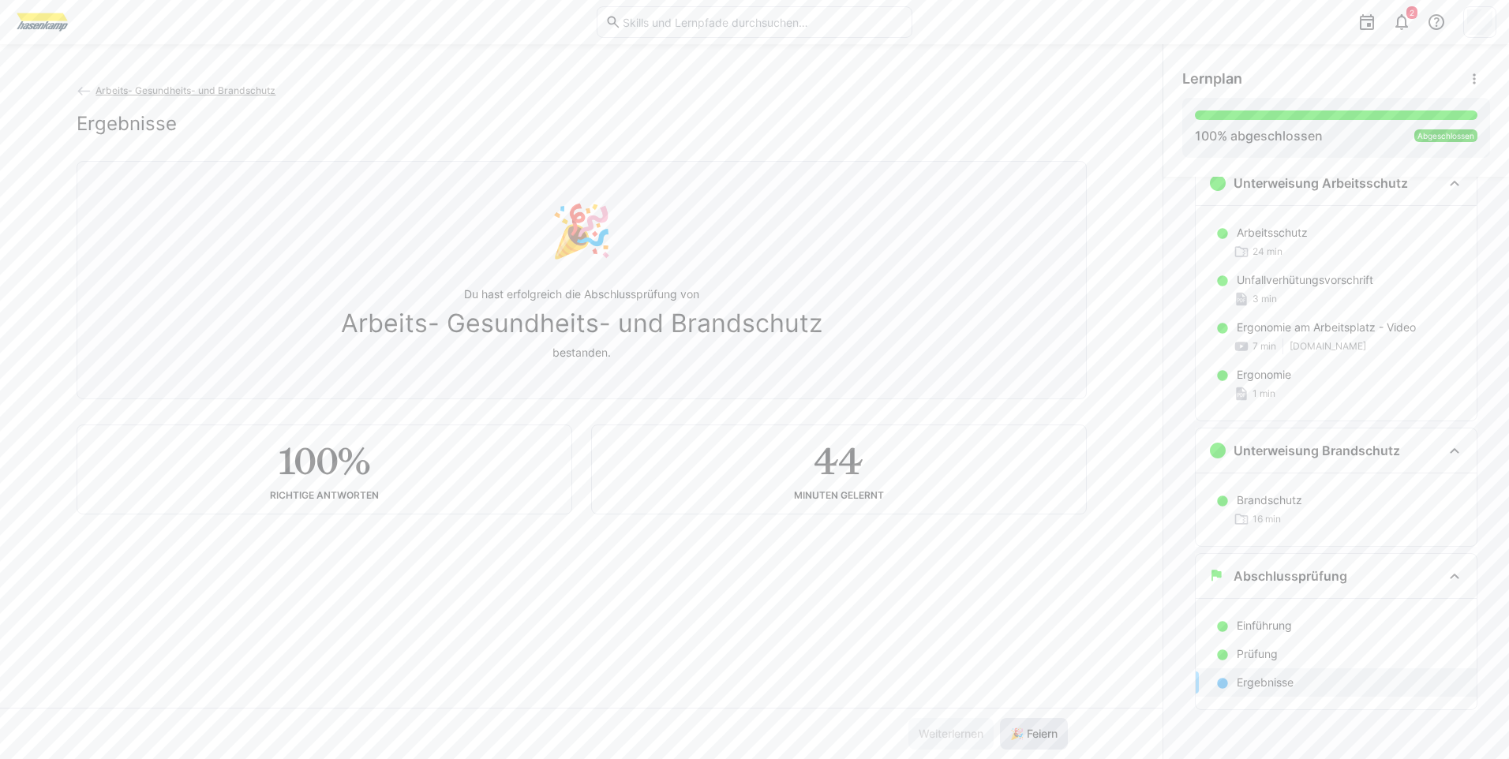
click at [1027, 732] on span "🎉 Feiern" at bounding box center [1034, 734] width 52 height 16
click at [1466, 128] on div "100 % abgeschlossen Abgeschlossen" at bounding box center [1336, 127] width 283 height 35
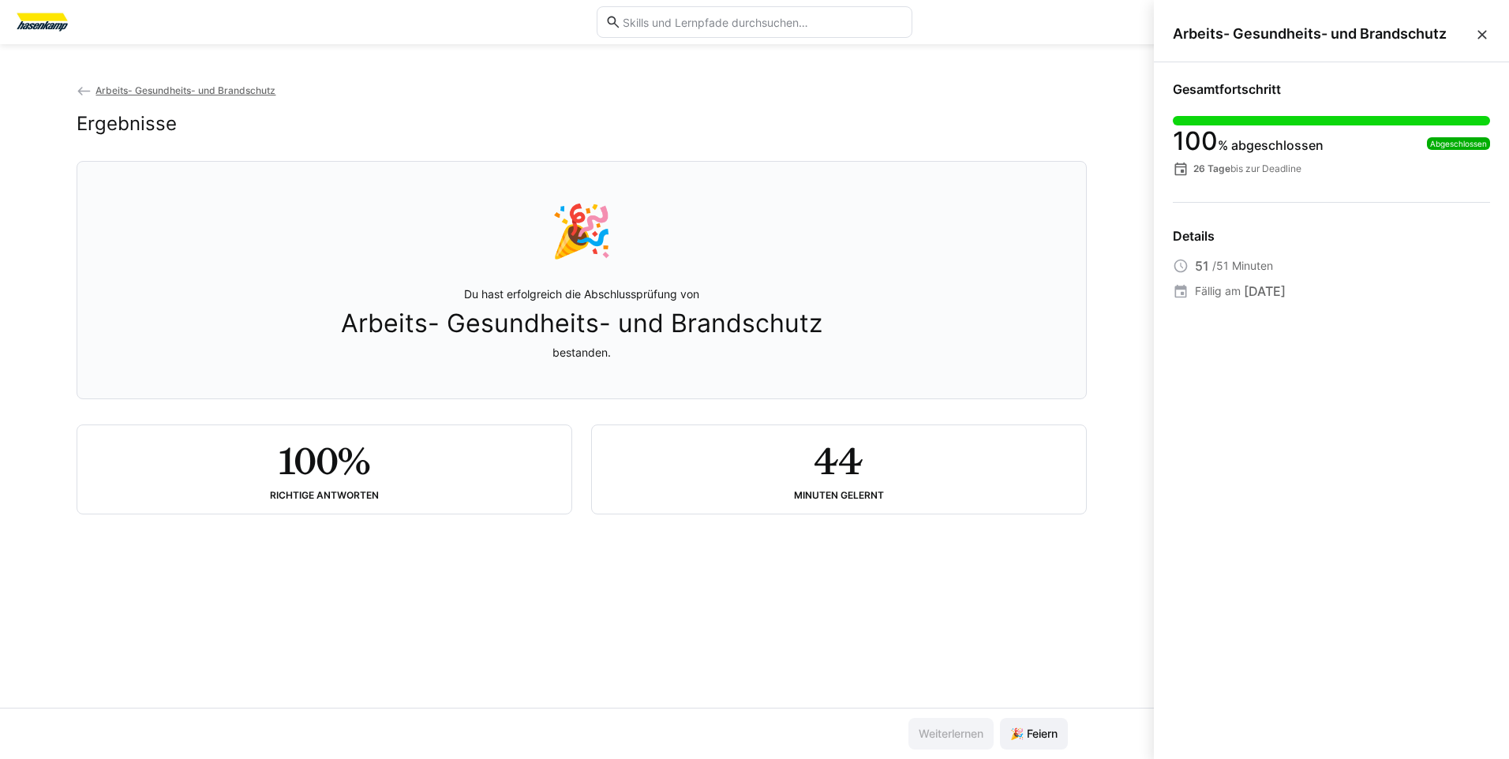
click at [1483, 39] on eds-icon at bounding box center [1482, 35] width 16 height 16
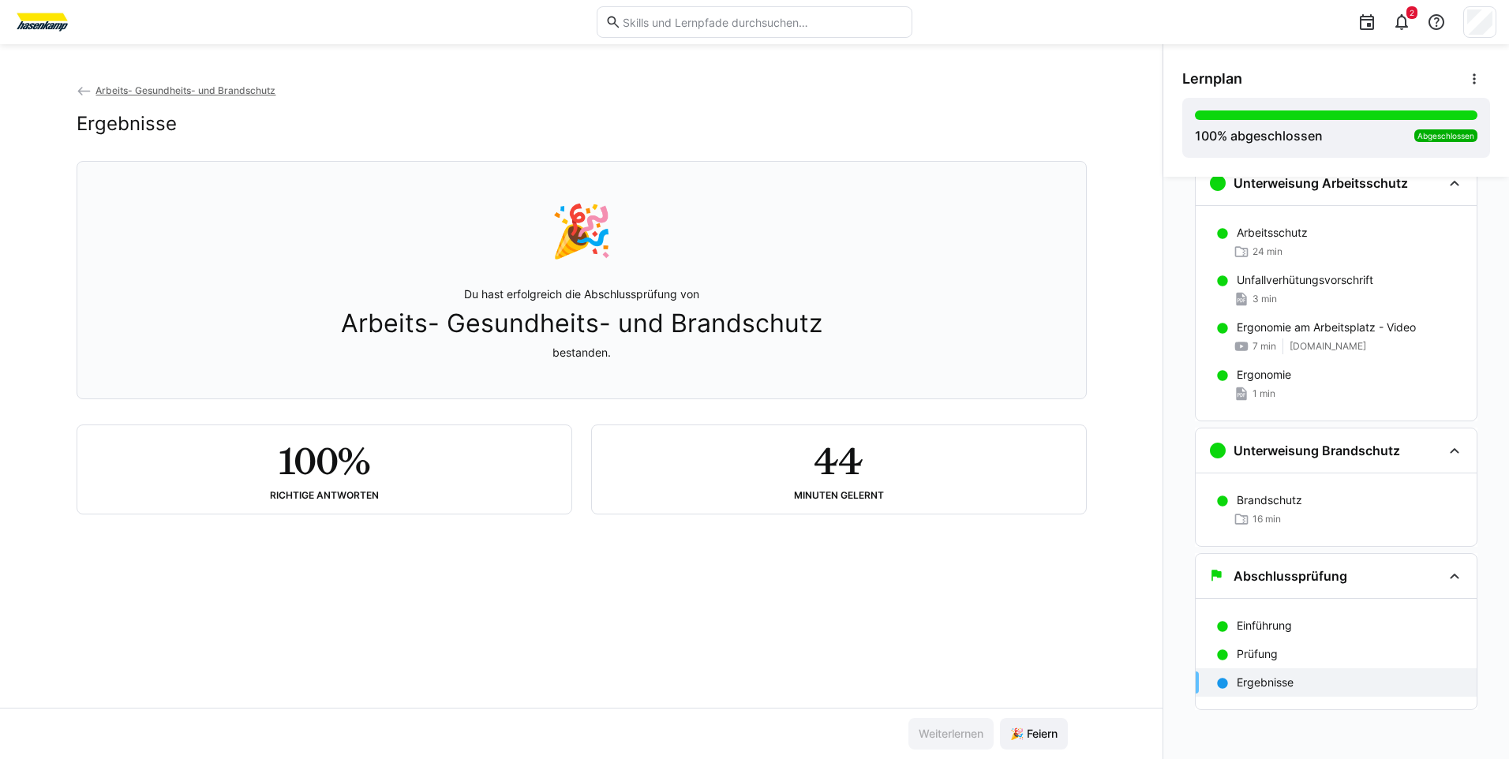
click at [1269, 686] on p "Ergebnisse" at bounding box center [1265, 683] width 57 height 16
click at [1398, 27] on eds-icon at bounding box center [1401, 22] width 19 height 19
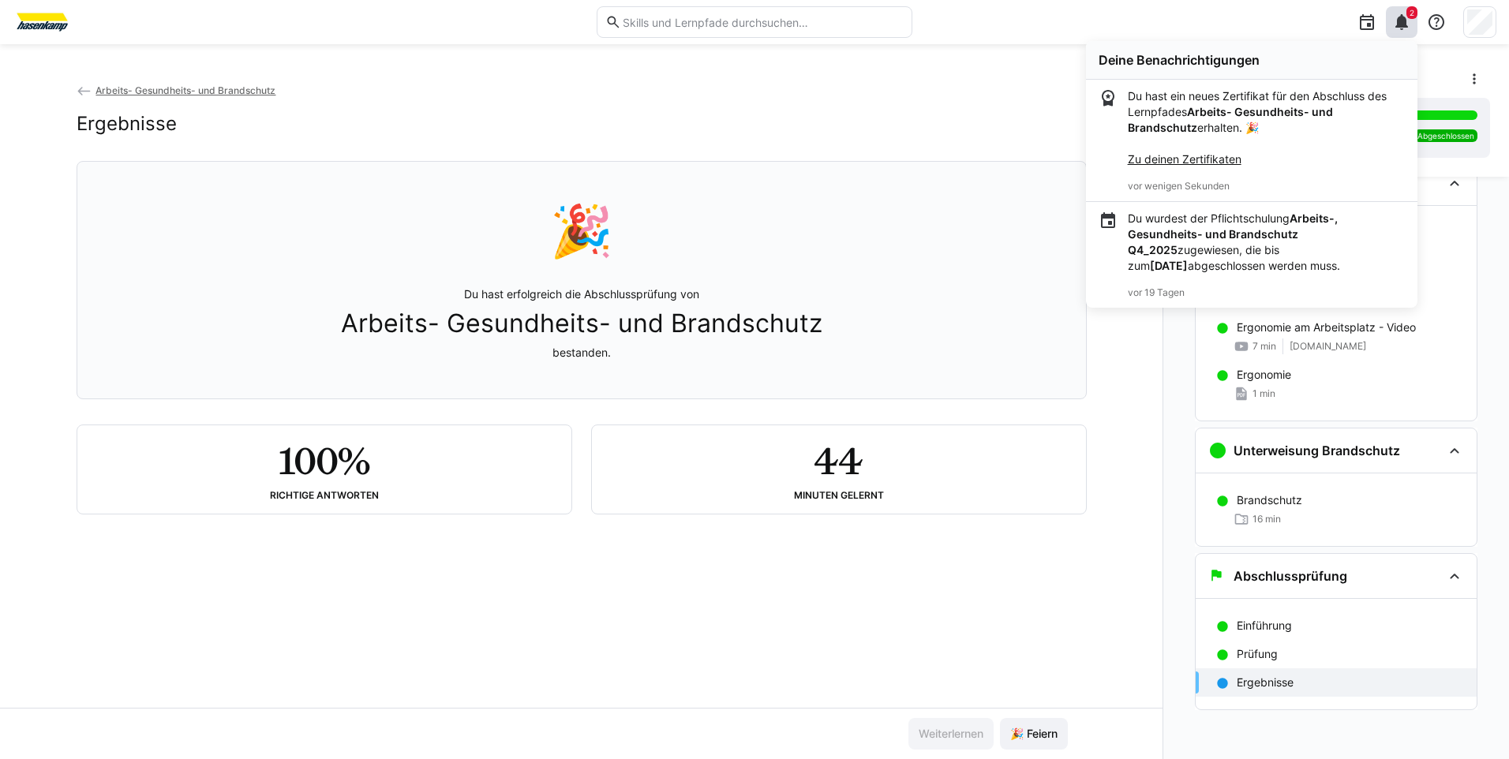
click at [1153, 235] on b "Arbeits-, Gesundheits- und Brandschutz Q4_2025" at bounding box center [1233, 233] width 210 height 45
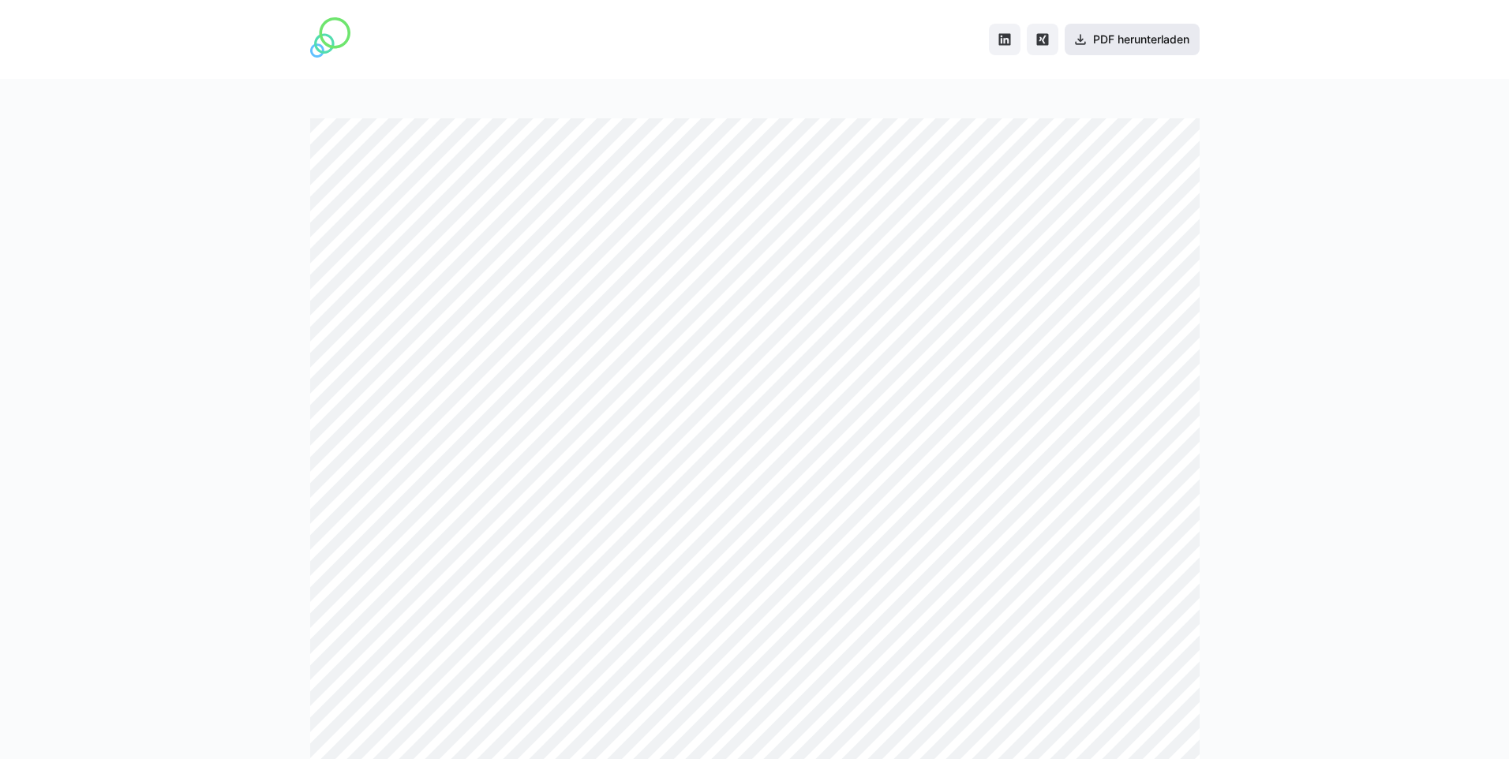
click at [1096, 34] on span "PDF herunterladen" at bounding box center [1141, 40] width 101 height 16
